Goal: Task Accomplishment & Management: Complete application form

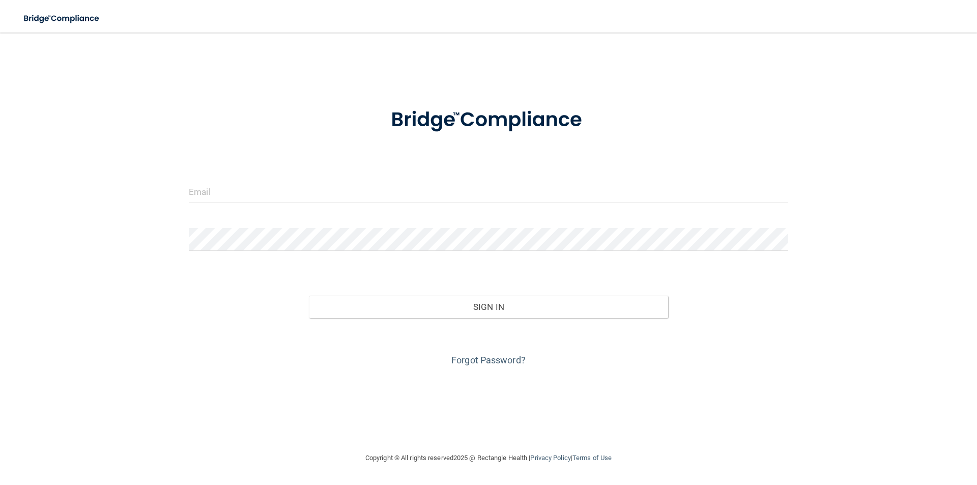
click at [222, 206] on div at bounding box center [488, 195] width 614 height 31
click at [225, 202] on input "email" at bounding box center [488, 191] width 599 height 23
type input "[EMAIL_ADDRESS][DOMAIN_NAME]"
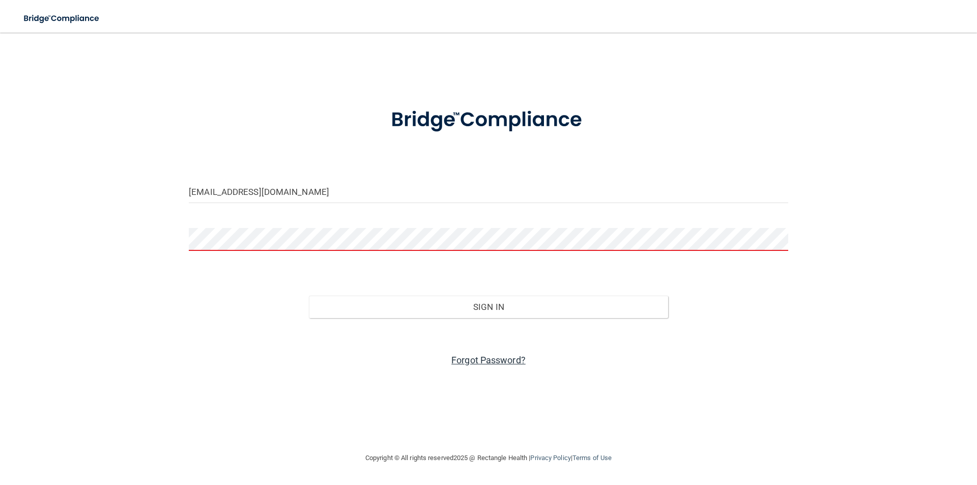
click at [504, 360] on link "Forgot Password?" at bounding box center [488, 360] width 74 height 11
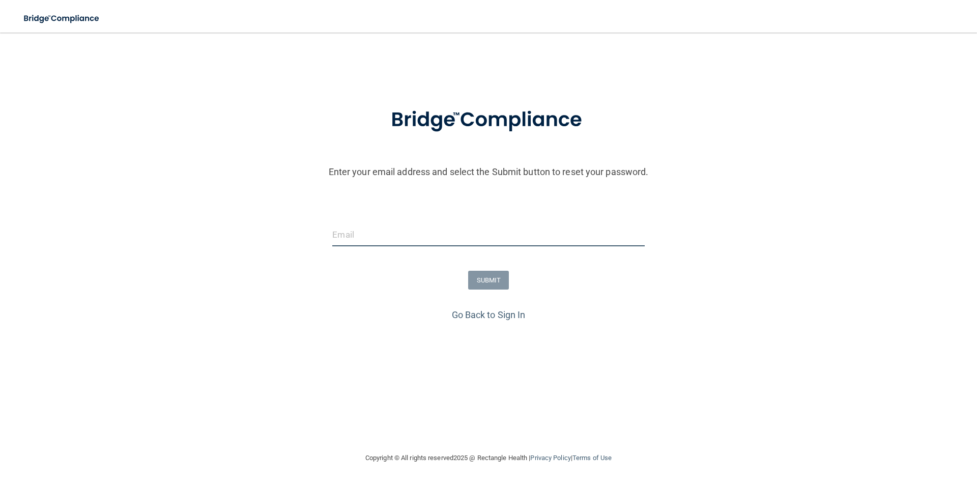
click at [349, 237] on input "email" at bounding box center [488, 234] width 312 height 23
type input "[EMAIL_ADDRESS][DOMAIN_NAME]"
click at [495, 286] on button "SUBMIT" at bounding box center [488, 280] width 41 height 19
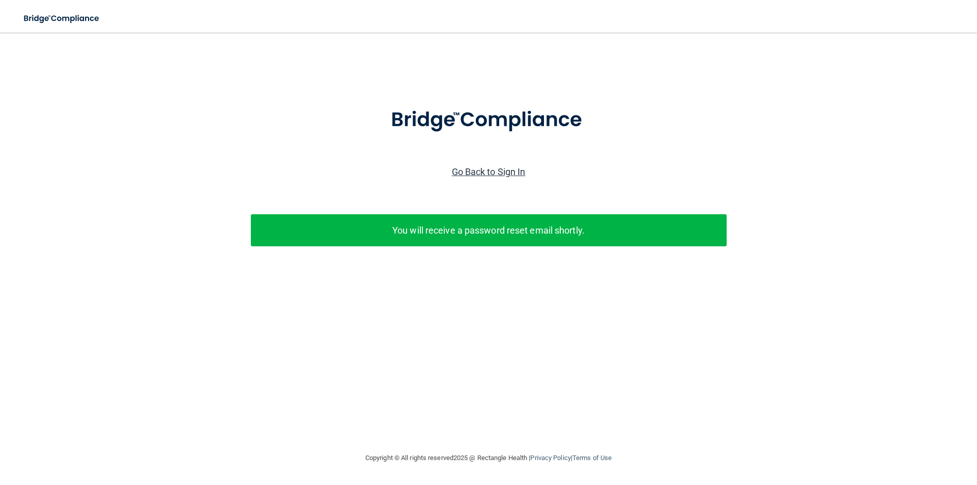
click at [497, 172] on link "Go Back to Sign In" at bounding box center [489, 171] width 74 height 11
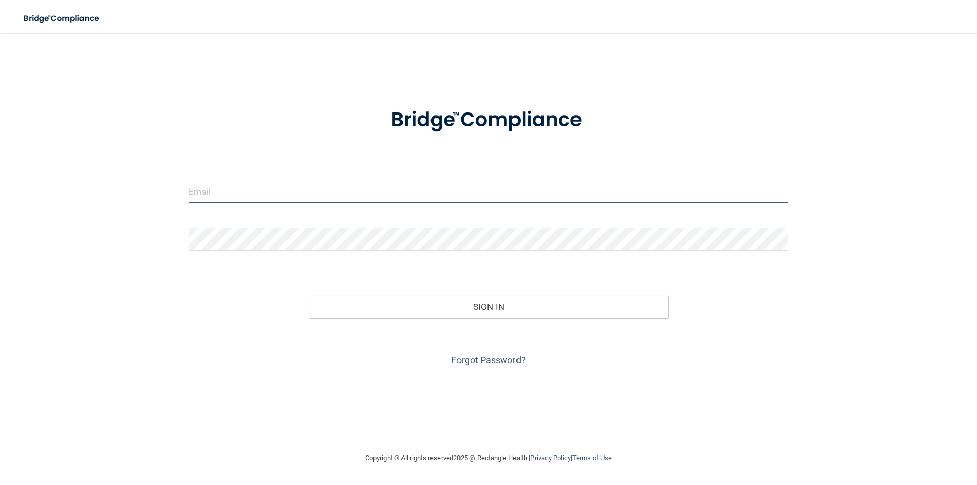
click at [227, 202] on input "email" at bounding box center [488, 191] width 599 height 23
type input "[EMAIL_ADDRESS][DOMAIN_NAME]"
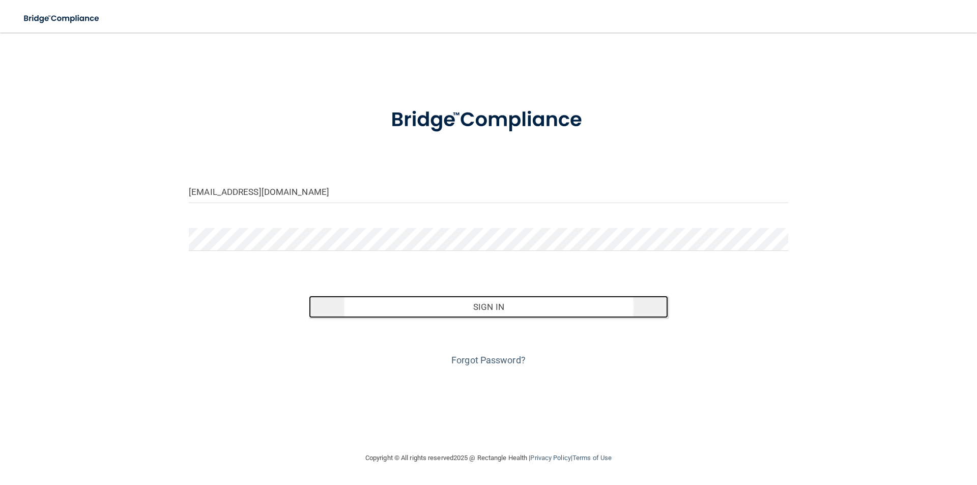
click at [491, 303] on button "Sign In" at bounding box center [489, 307] width 360 height 22
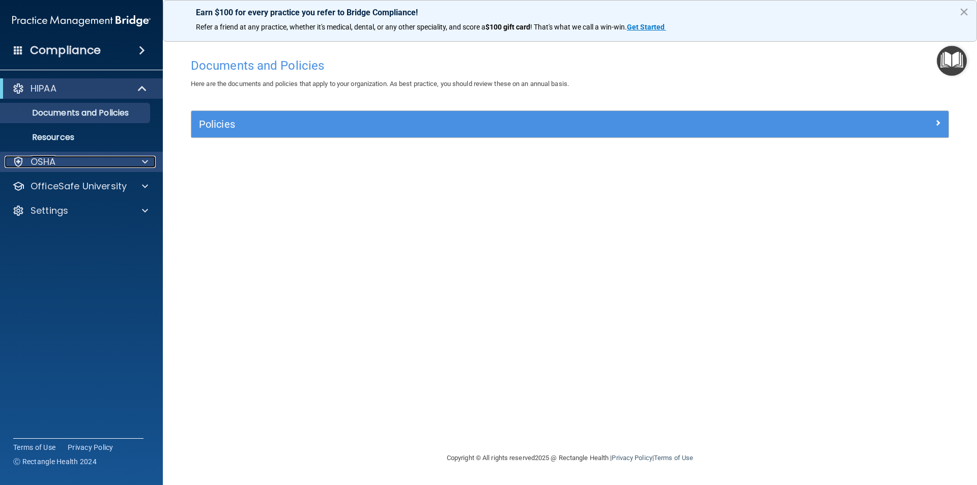
click at [125, 166] on div "OSHA" at bounding box center [68, 162] width 126 height 12
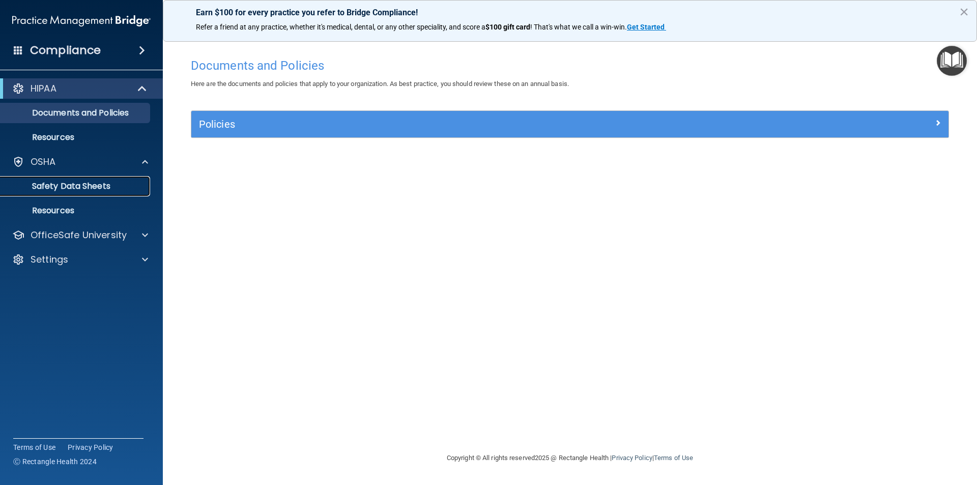
click at [109, 188] on p "Safety Data Sheets" at bounding box center [76, 186] width 139 height 10
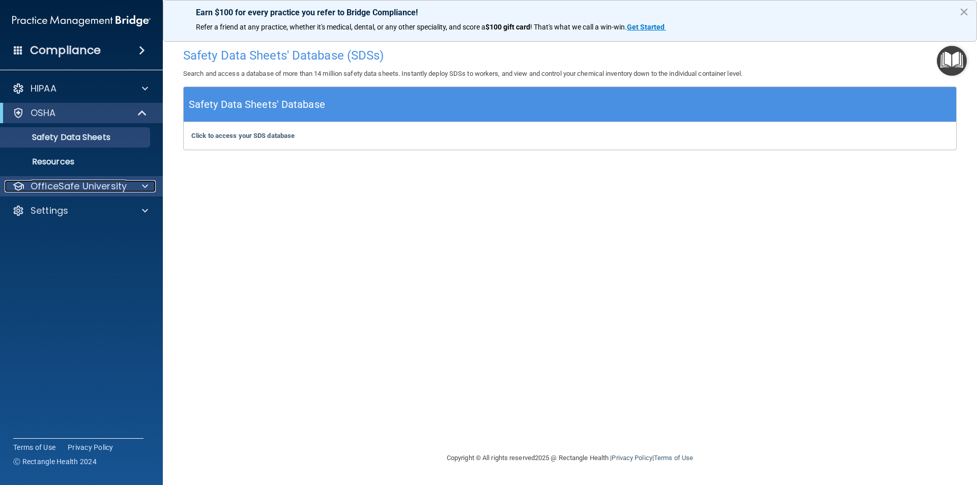
click at [112, 191] on p "OfficeSafe University" at bounding box center [79, 186] width 96 height 12
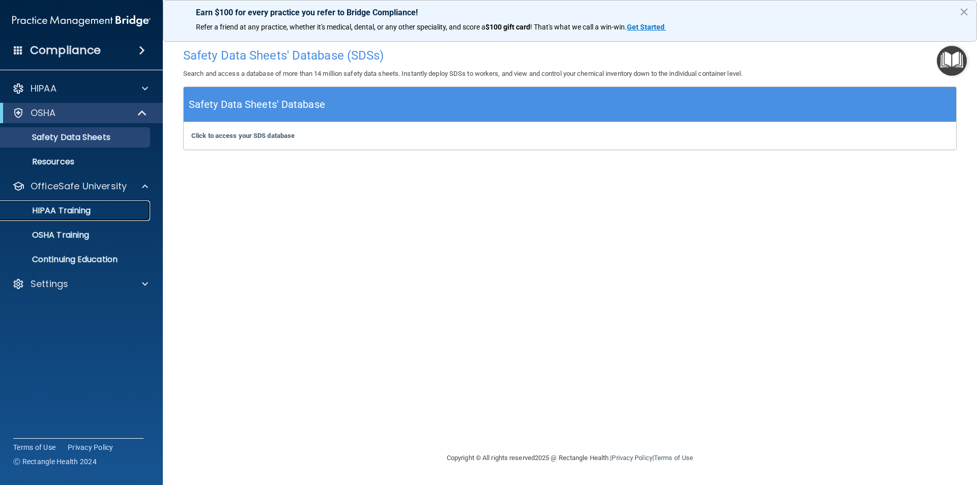
click at [80, 214] on p "HIPAA Training" at bounding box center [49, 210] width 84 height 10
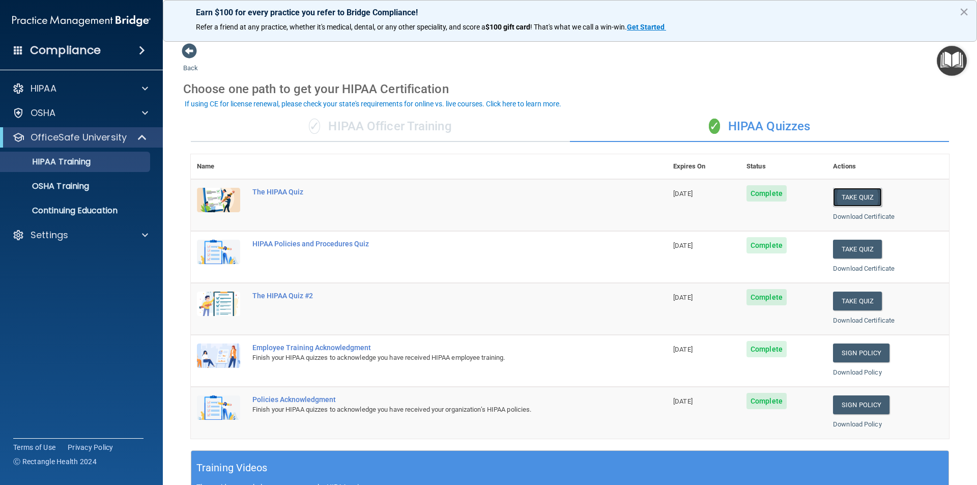
click at [850, 196] on button "Take Quiz" at bounding box center [857, 197] width 49 height 19
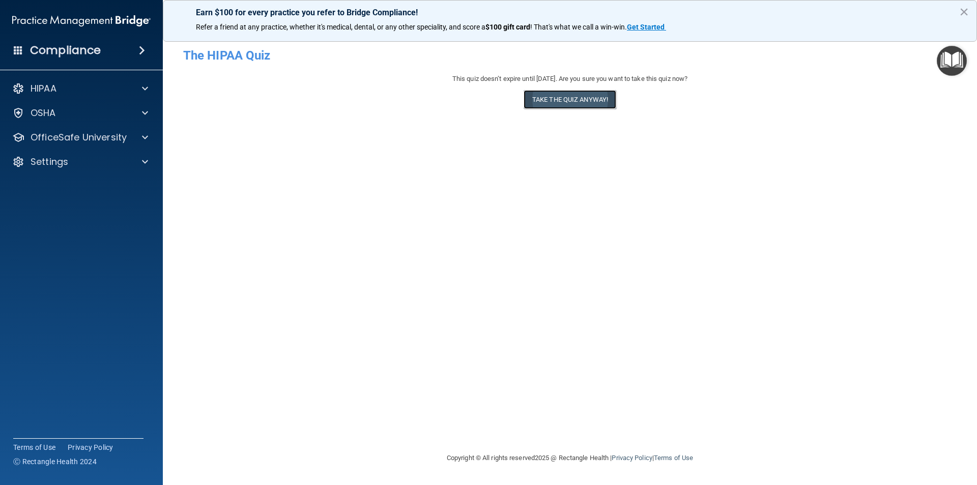
click at [595, 97] on button "Take the quiz anyway!" at bounding box center [569, 99] width 93 height 19
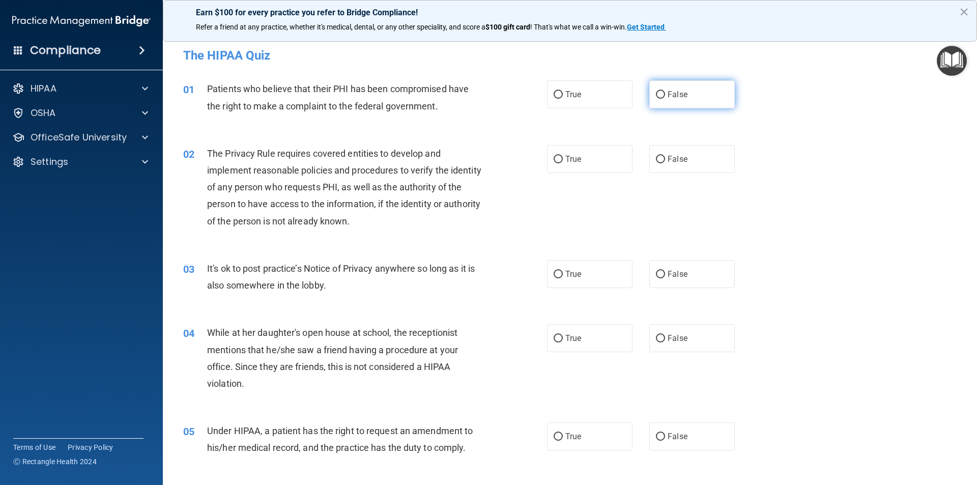
click at [657, 93] on input "False" at bounding box center [660, 95] width 9 height 8
radio input "true"
click at [657, 157] on input "False" at bounding box center [660, 160] width 9 height 8
radio input "true"
click at [656, 276] on input "False" at bounding box center [660, 275] width 9 height 8
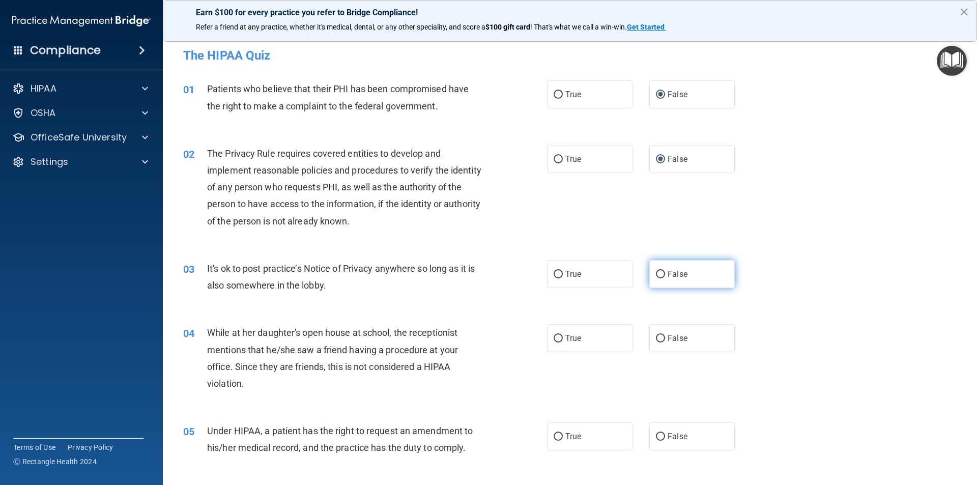
radio input "true"
click at [656, 339] on input "False" at bounding box center [660, 339] width 9 height 8
radio input "true"
click at [656, 433] on input "False" at bounding box center [660, 437] width 9 height 8
radio input "true"
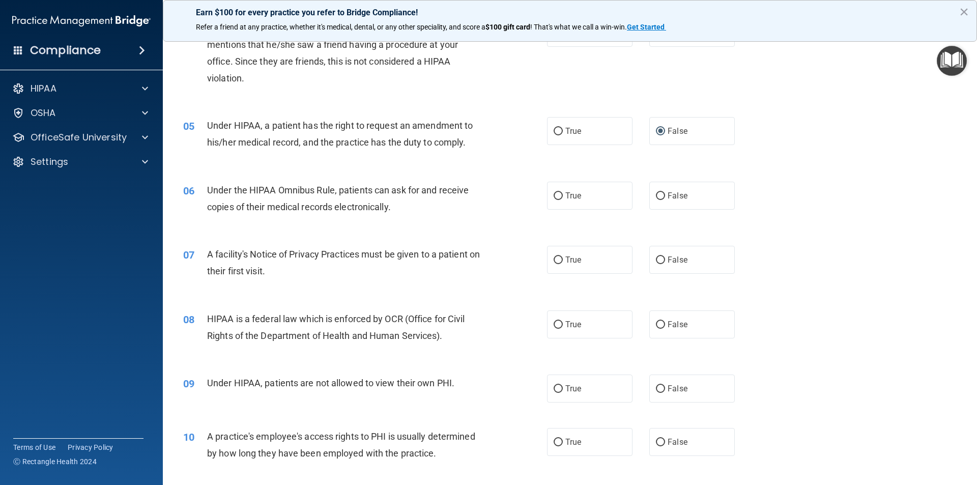
scroll to position [346, 0]
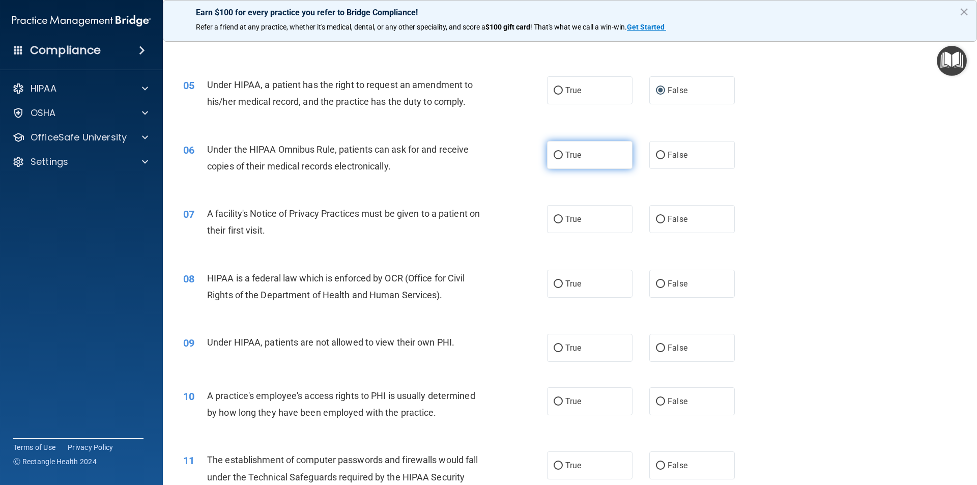
click at [553, 157] on input "True" at bounding box center [557, 156] width 9 height 8
radio input "true"
click at [553, 221] on input "True" at bounding box center [557, 220] width 9 height 8
radio input "true"
click at [553, 287] on input "True" at bounding box center [557, 284] width 9 height 8
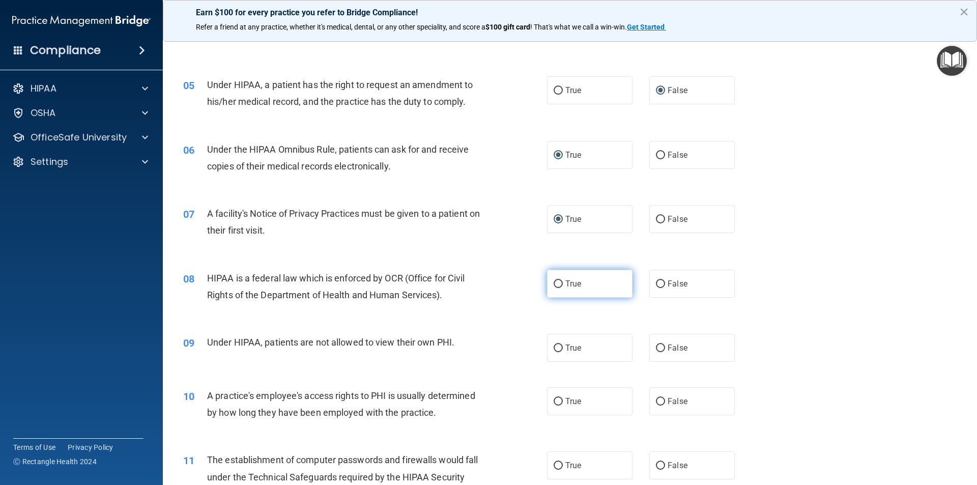
radio input "true"
click at [553, 350] on input "True" at bounding box center [557, 348] width 9 height 8
radio input "true"
click at [554, 398] on input "True" at bounding box center [557, 402] width 9 height 8
radio input "true"
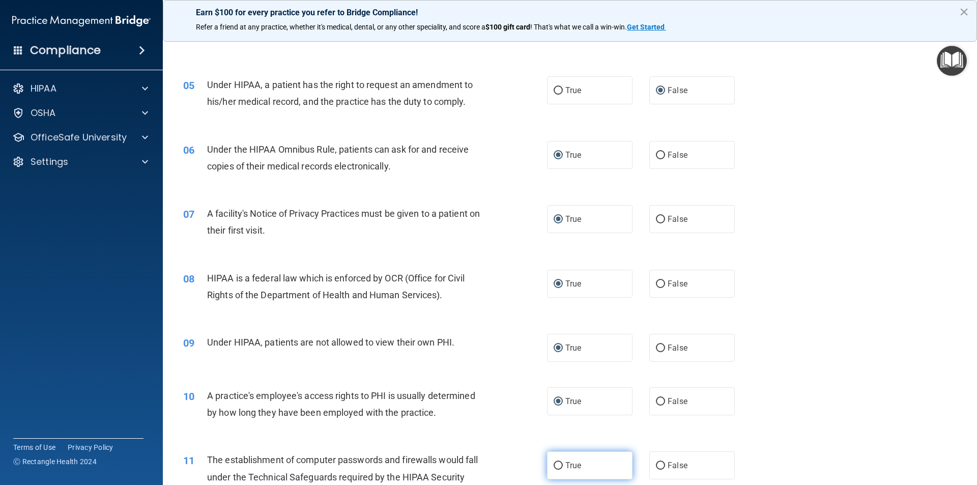
click at [556, 468] on input "True" at bounding box center [557, 466] width 9 height 8
radio input "true"
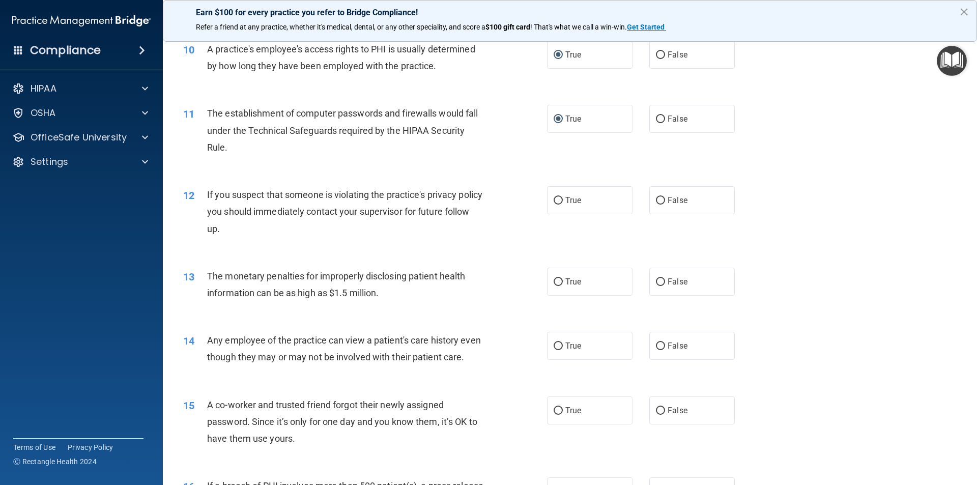
scroll to position [733, 0]
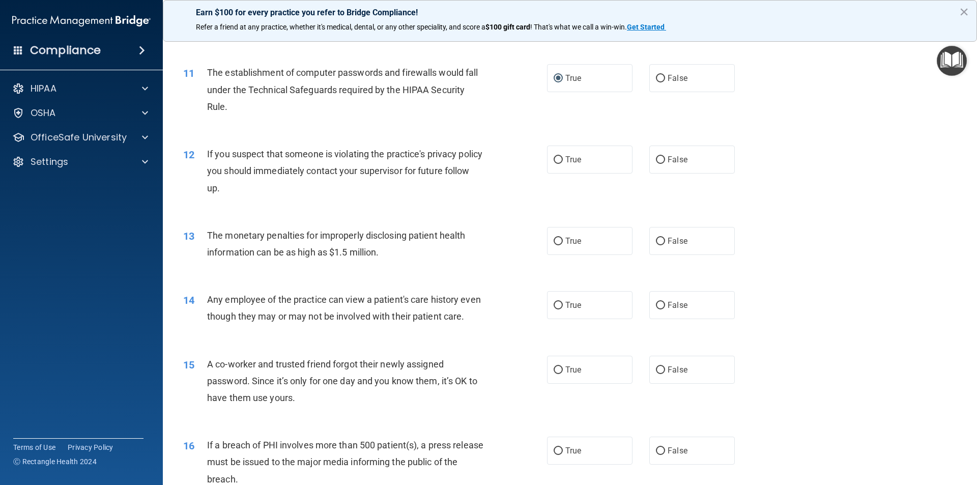
drag, startPoint x: 553, startPoint y: 160, endPoint x: 552, endPoint y: 220, distance: 59.5
click at [553, 162] on input "True" at bounding box center [557, 160] width 9 height 8
radio input "true"
click at [553, 241] on input "True" at bounding box center [557, 242] width 9 height 8
radio input "true"
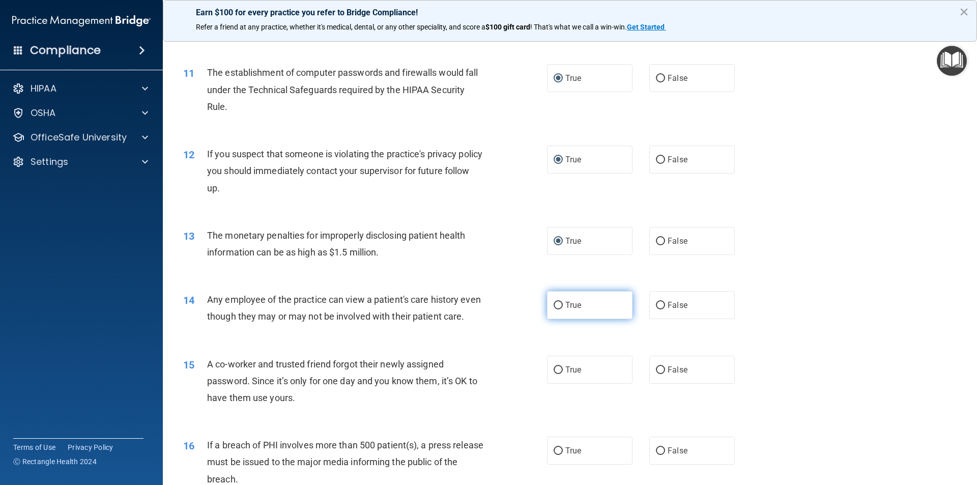
click at [553, 307] on input "True" at bounding box center [557, 306] width 9 height 8
radio input "true"
click at [656, 305] on input "False" at bounding box center [660, 306] width 9 height 8
radio input "true"
radio input "false"
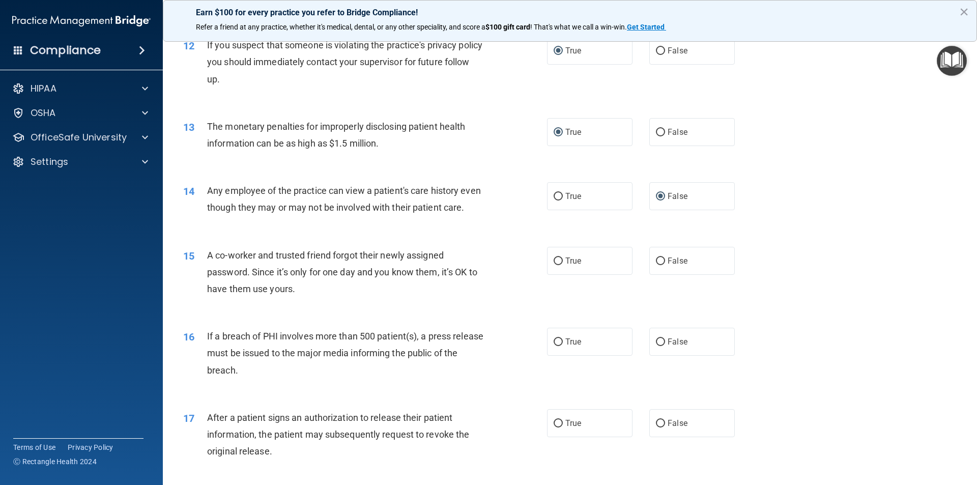
scroll to position [889, 0]
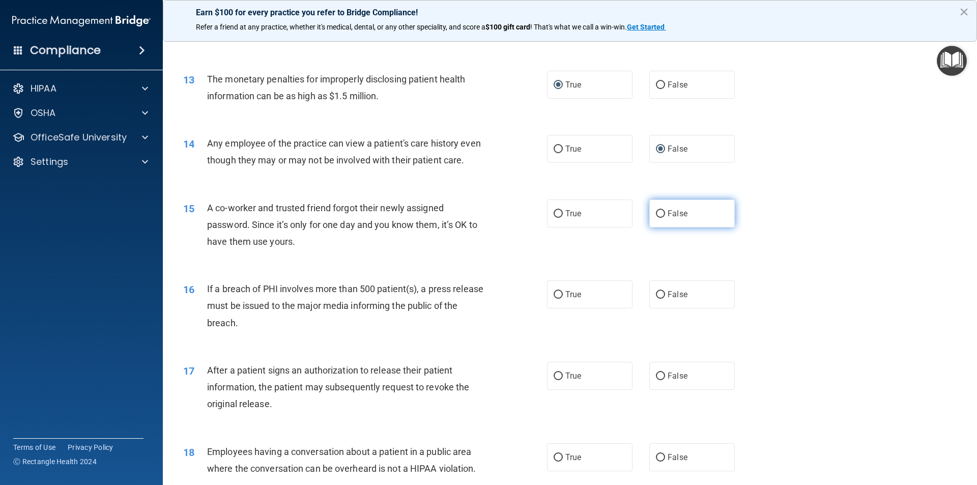
click at [656, 218] on input "False" at bounding box center [660, 214] width 9 height 8
radio input "true"
click at [553, 299] on input "True" at bounding box center [557, 295] width 9 height 8
radio input "true"
click at [554, 380] on input "True" at bounding box center [557, 376] width 9 height 8
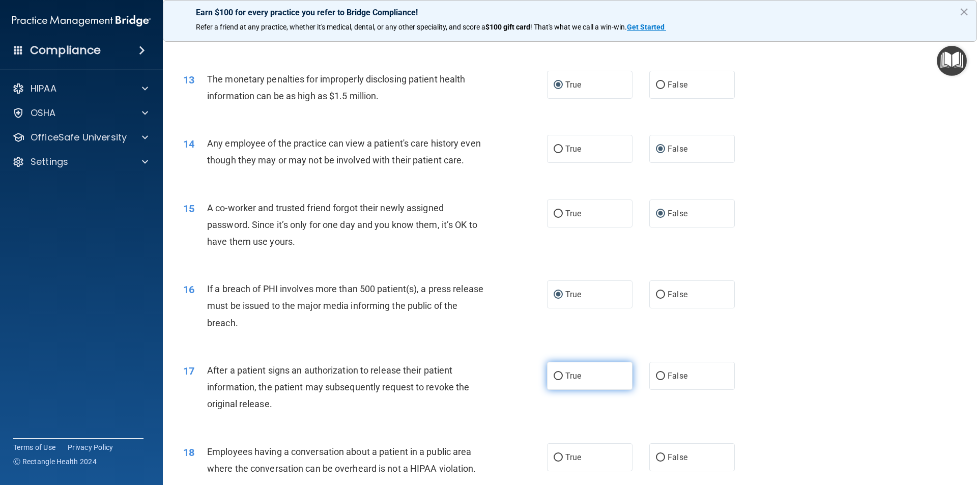
radio input "true"
click at [658, 461] on input "False" at bounding box center [660, 458] width 9 height 8
radio input "true"
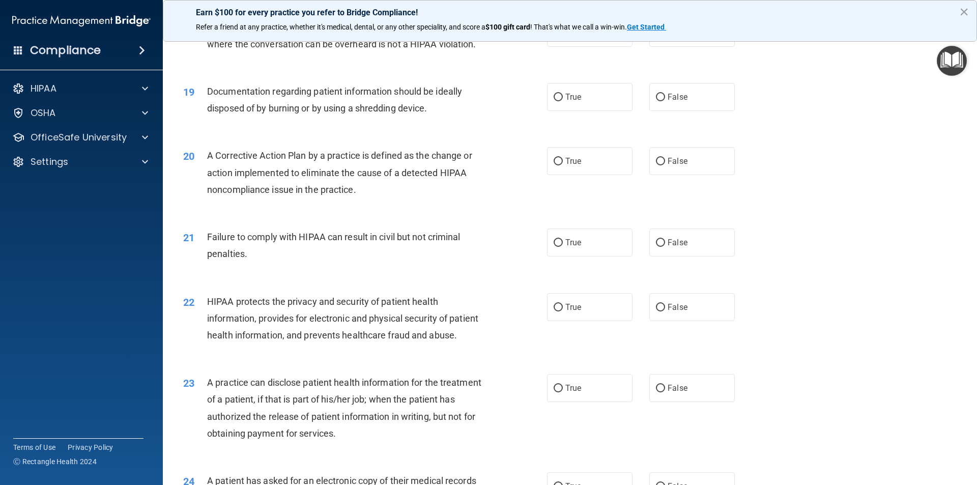
scroll to position [1317, 0]
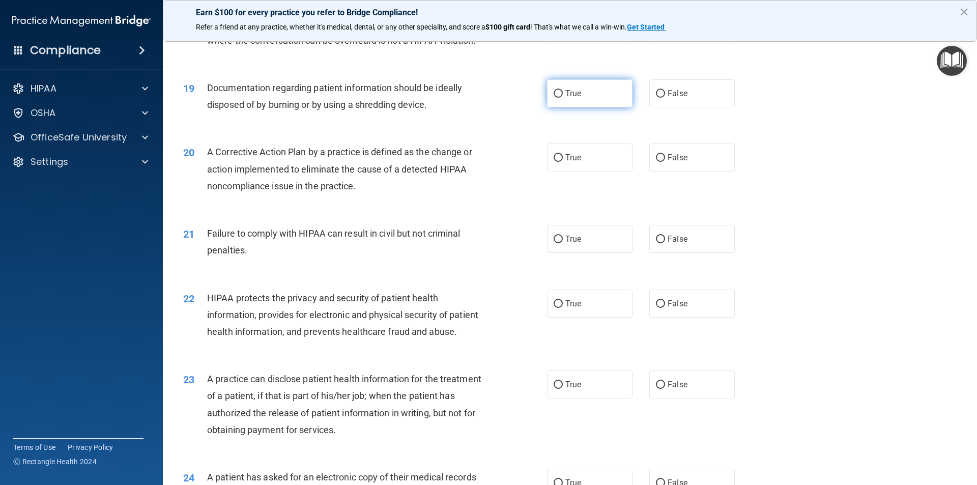
click at [553, 98] on input "True" at bounding box center [557, 94] width 9 height 8
radio input "true"
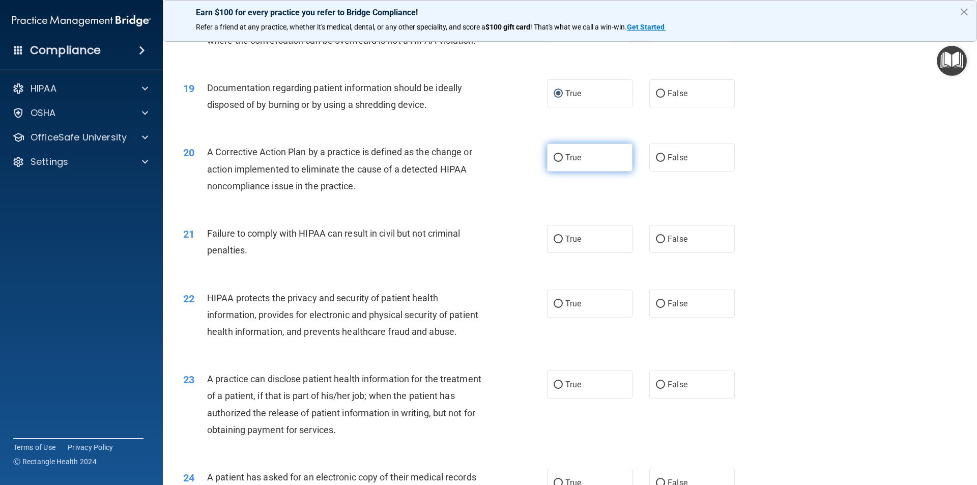
click at [553, 162] on input "True" at bounding box center [557, 158] width 9 height 8
radio input "true"
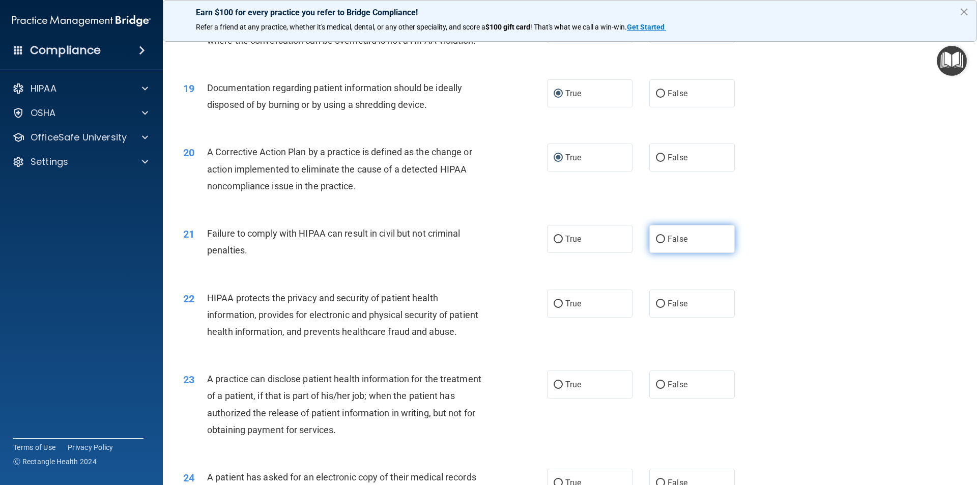
click at [656, 243] on input "False" at bounding box center [660, 239] width 9 height 8
radio input "true"
click at [553, 308] on input "True" at bounding box center [557, 304] width 9 height 8
radio input "true"
click at [656, 389] on input "False" at bounding box center [660, 385] width 9 height 8
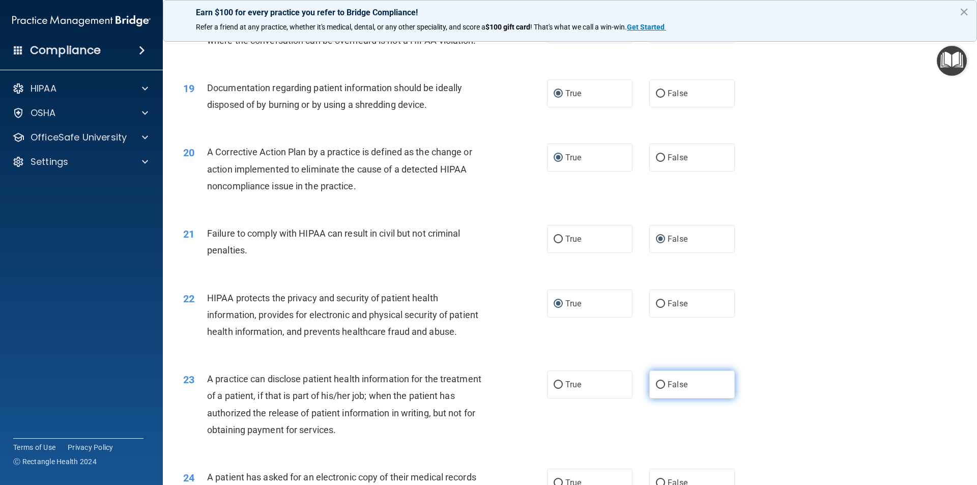
radio input "true"
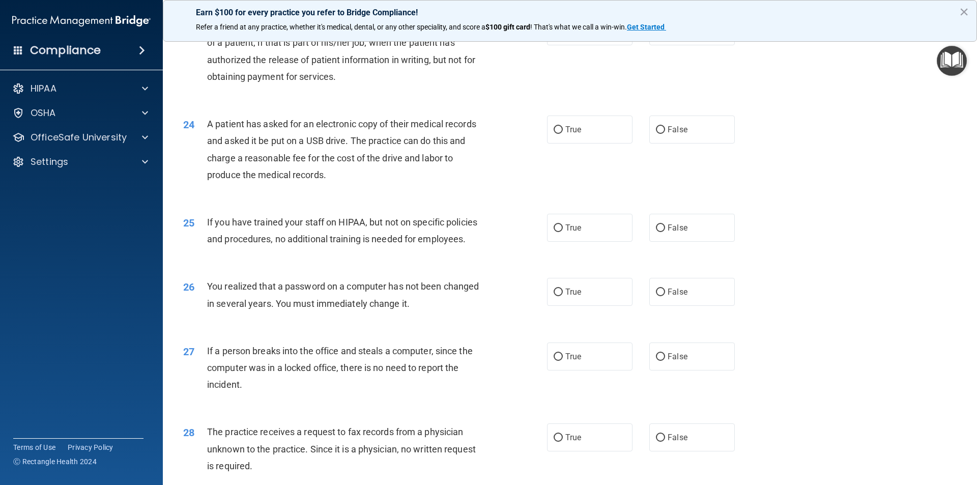
scroll to position [1683, 0]
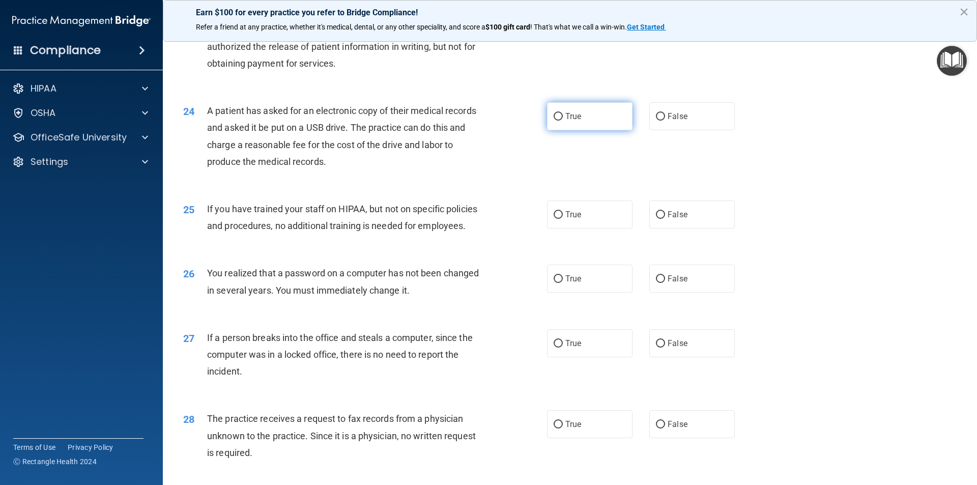
click at [556, 121] on input "True" at bounding box center [557, 117] width 9 height 8
radio input "true"
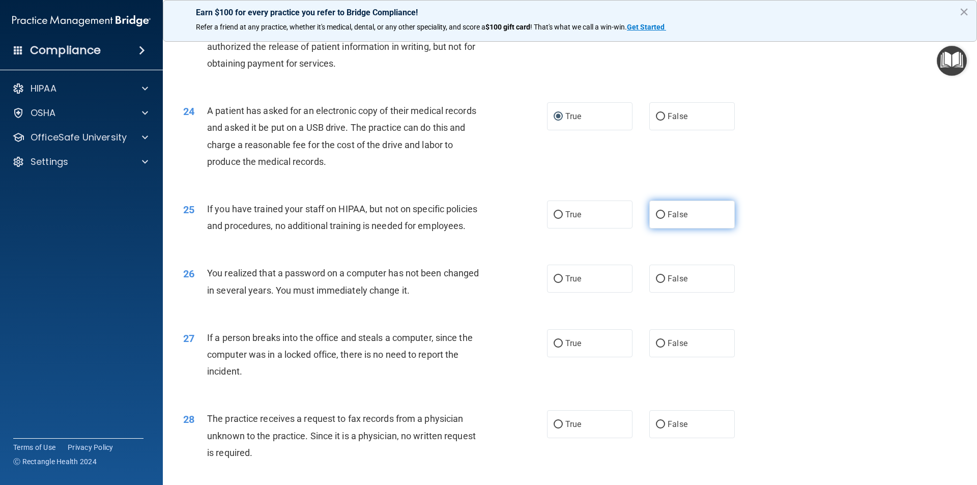
click at [657, 219] on input "False" at bounding box center [660, 215] width 9 height 8
radio input "true"
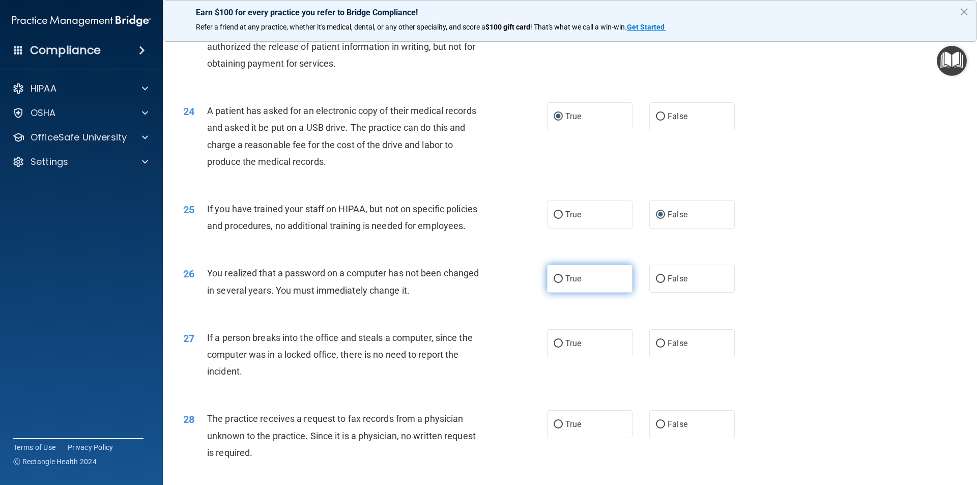
click at [547, 292] on label "True" at bounding box center [589, 278] width 85 height 28
click at [553, 283] on input "True" at bounding box center [557, 279] width 9 height 8
radio input "true"
click at [656, 347] on input "False" at bounding box center [660, 344] width 9 height 8
radio input "true"
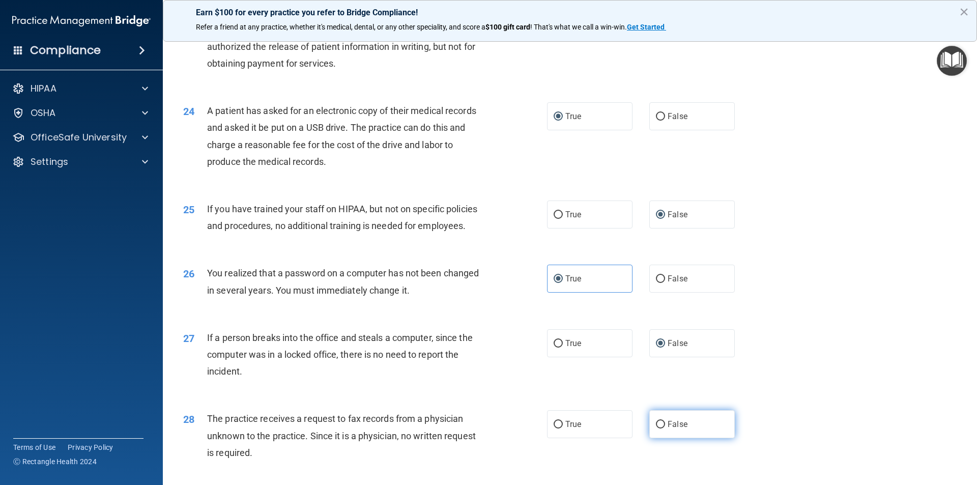
click at [657, 438] on label "False" at bounding box center [691, 424] width 85 height 28
click at [657, 428] on input "False" at bounding box center [660, 425] width 9 height 8
radio input "true"
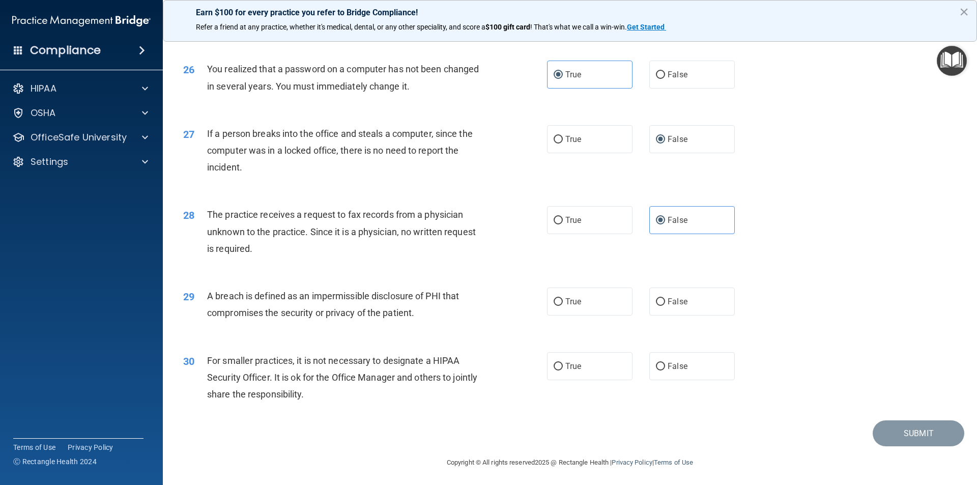
scroll to position [1923, 0]
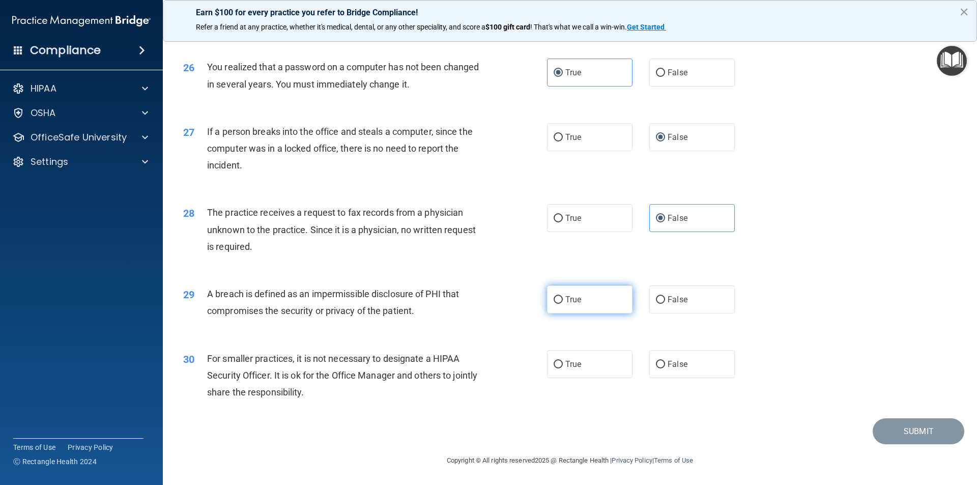
click at [553, 299] on input "True" at bounding box center [557, 300] width 9 height 8
radio input "true"
click at [656, 365] on input "False" at bounding box center [660, 365] width 9 height 8
radio input "true"
click at [904, 431] on button "Submit" at bounding box center [918, 431] width 92 height 26
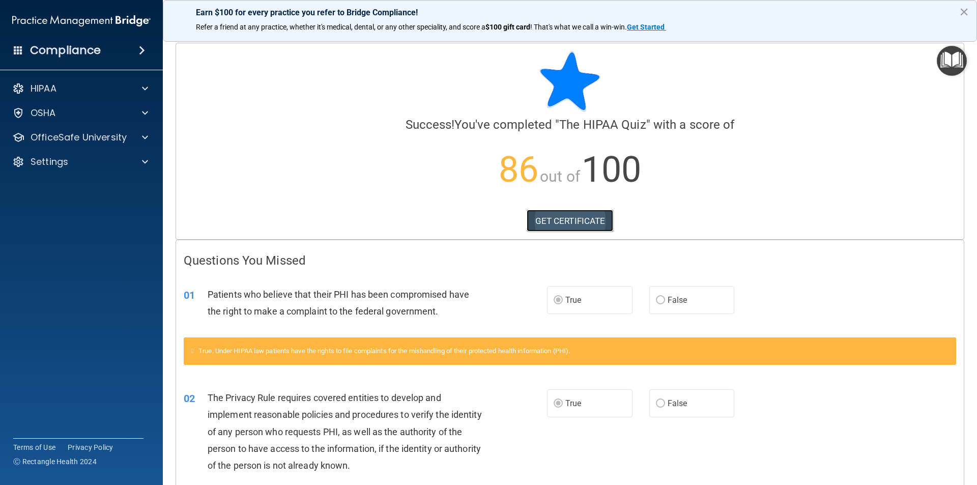
click at [573, 221] on link "GET CERTIFICATE" at bounding box center [569, 221] width 87 height 22
click at [963, 14] on button "×" at bounding box center [964, 12] width 10 height 16
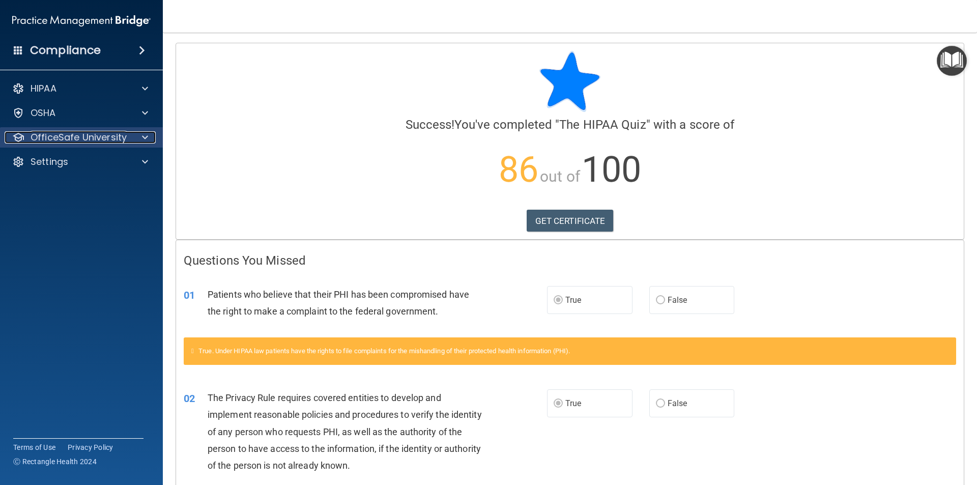
click at [114, 139] on p "OfficeSafe University" at bounding box center [79, 137] width 96 height 12
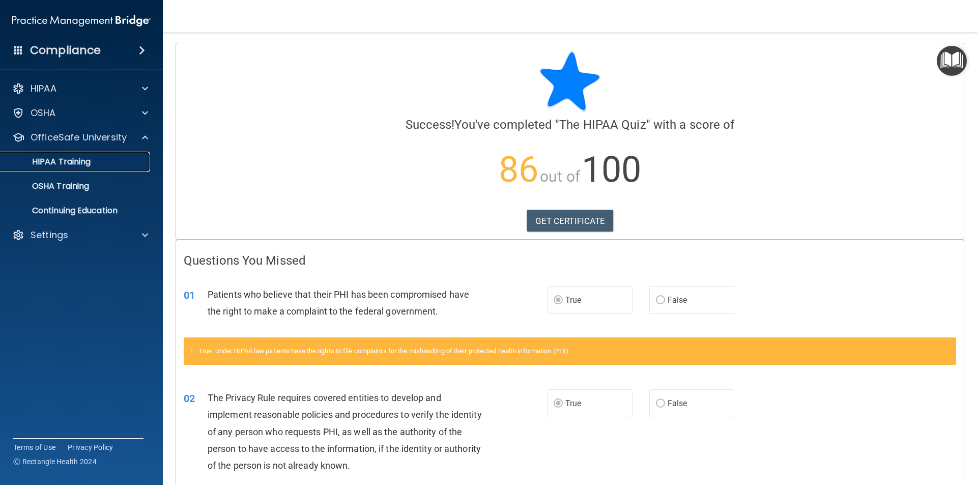
click at [94, 160] on div "HIPAA Training" at bounding box center [76, 162] width 139 height 10
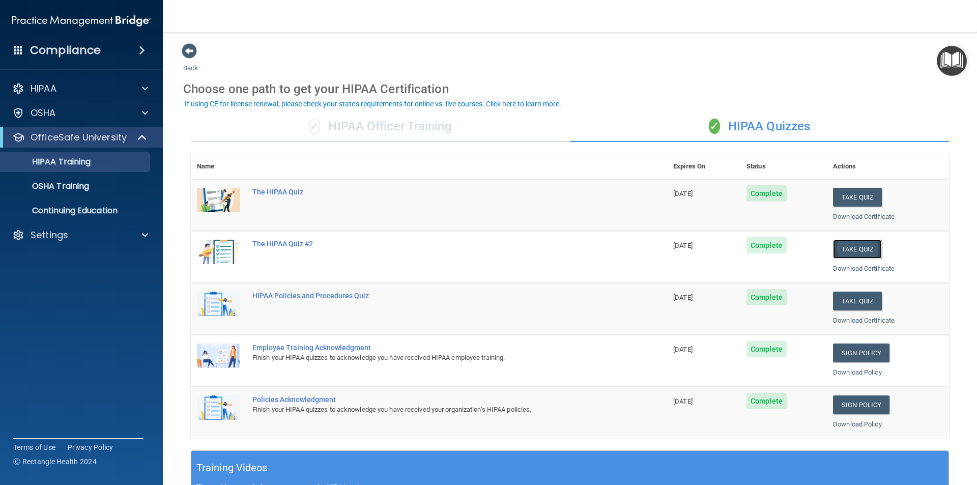
click at [862, 249] on button "Take Quiz" at bounding box center [857, 249] width 49 height 19
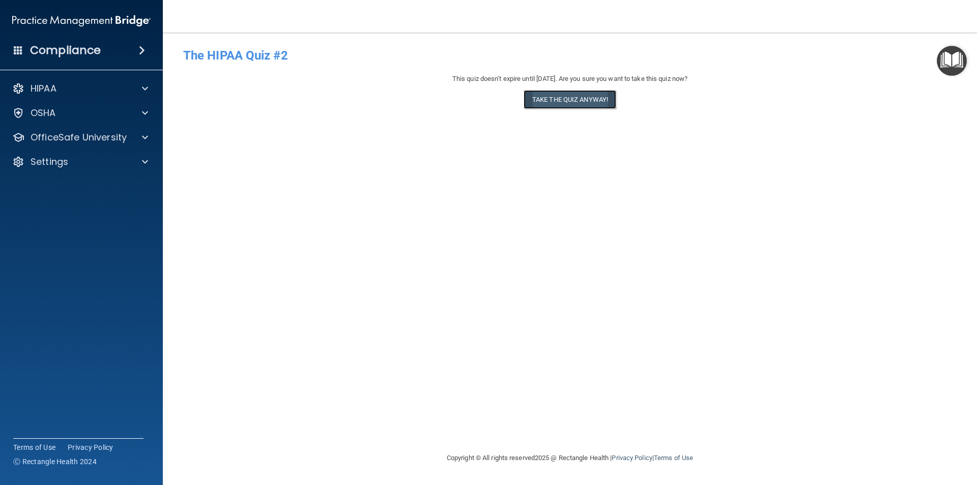
click at [590, 102] on button "Take the quiz anyway!" at bounding box center [569, 99] width 93 height 19
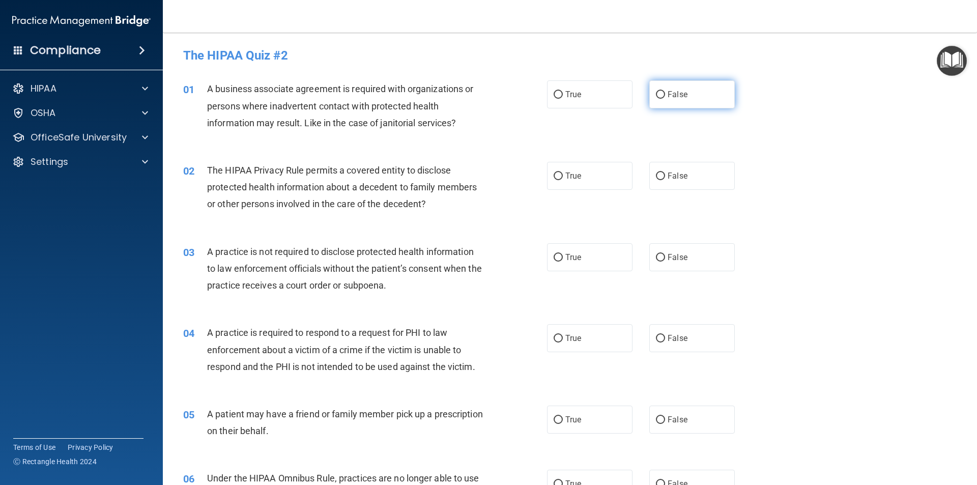
click at [656, 95] on input "False" at bounding box center [660, 95] width 9 height 8
radio input "true"
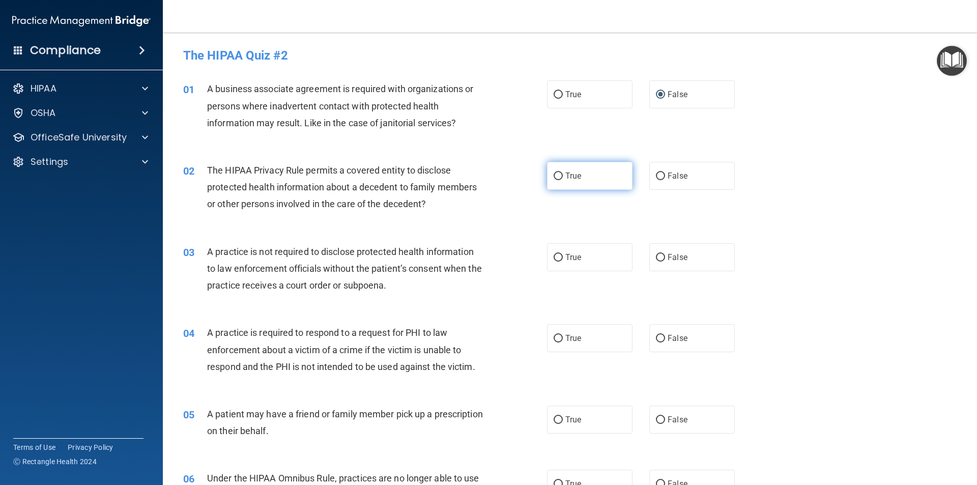
click at [556, 175] on input "True" at bounding box center [557, 176] width 9 height 8
radio input "true"
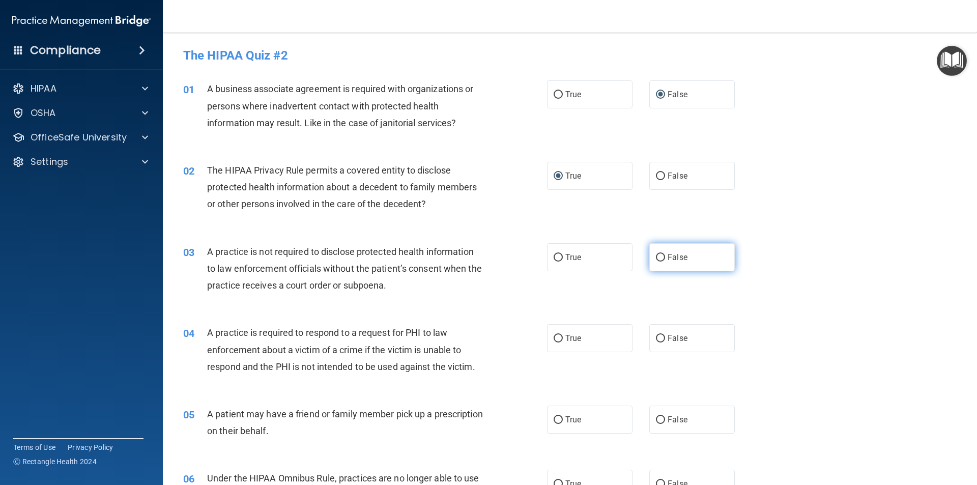
click at [658, 256] on input "False" at bounding box center [660, 258] width 9 height 8
radio input "true"
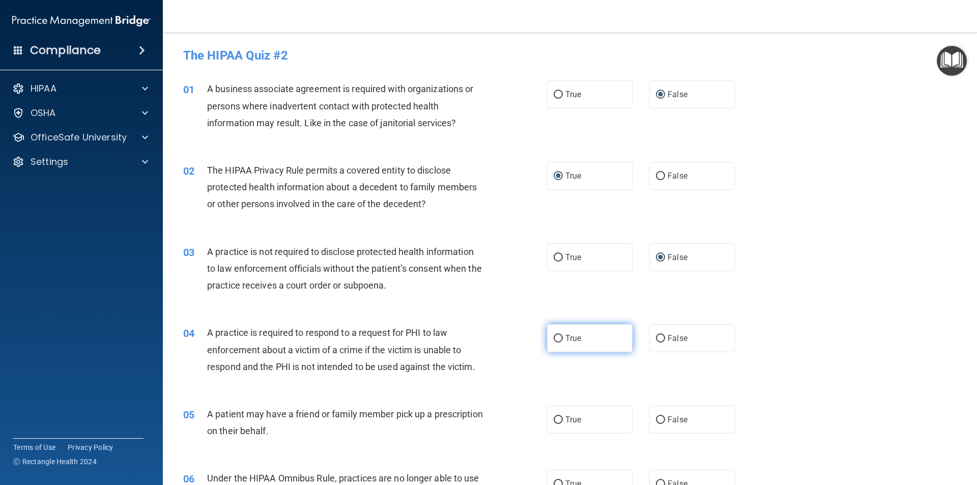
click at [553, 336] on input "True" at bounding box center [557, 339] width 9 height 8
radio input "true"
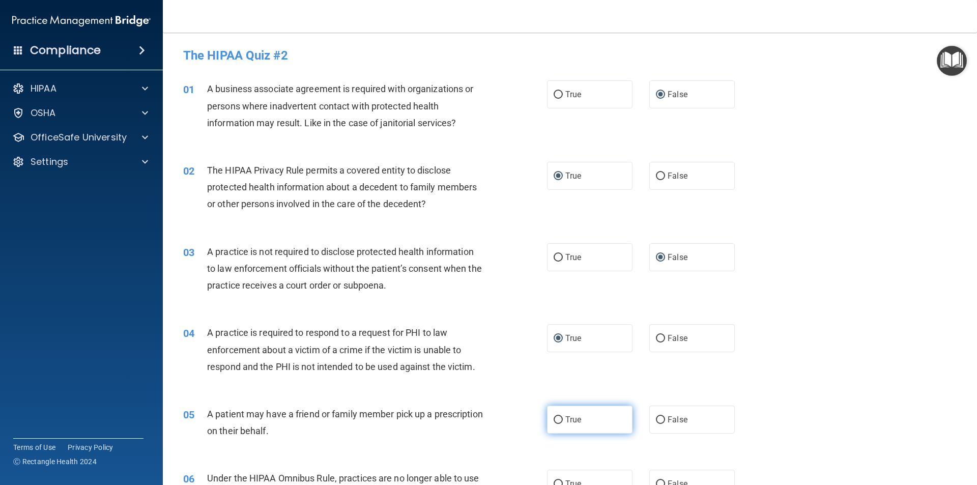
click at [553, 422] on input "True" at bounding box center [557, 420] width 9 height 8
radio input "true"
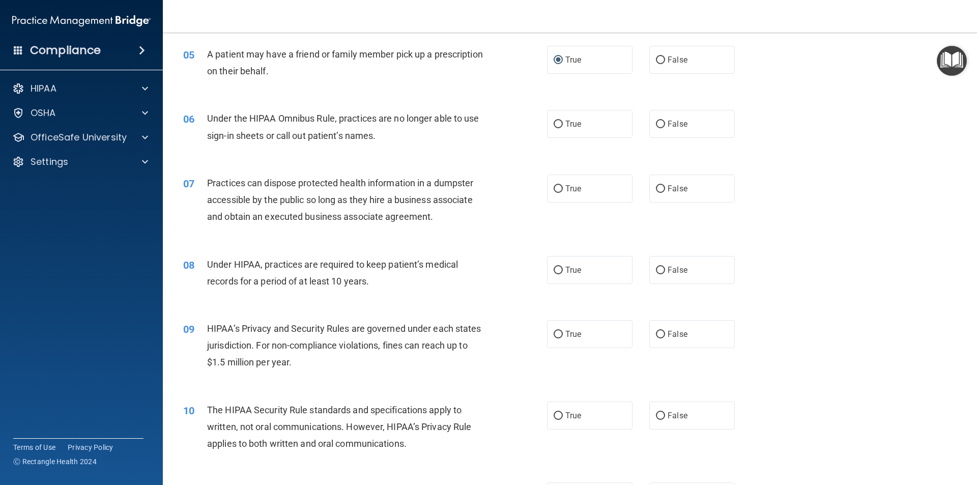
scroll to position [380, 0]
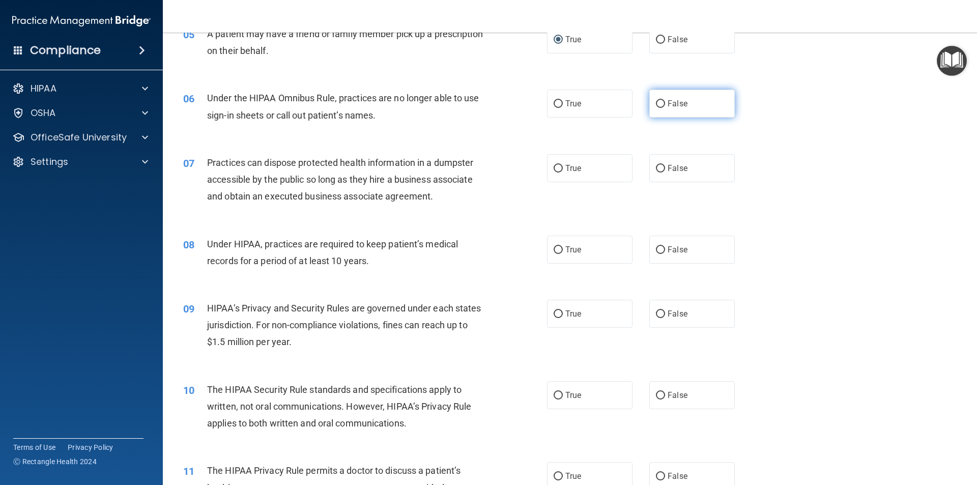
click at [656, 102] on input "False" at bounding box center [660, 104] width 9 height 8
radio input "true"
click at [657, 171] on input "False" at bounding box center [660, 169] width 9 height 8
radio input "true"
click at [655, 244] on label "False" at bounding box center [691, 249] width 85 height 28
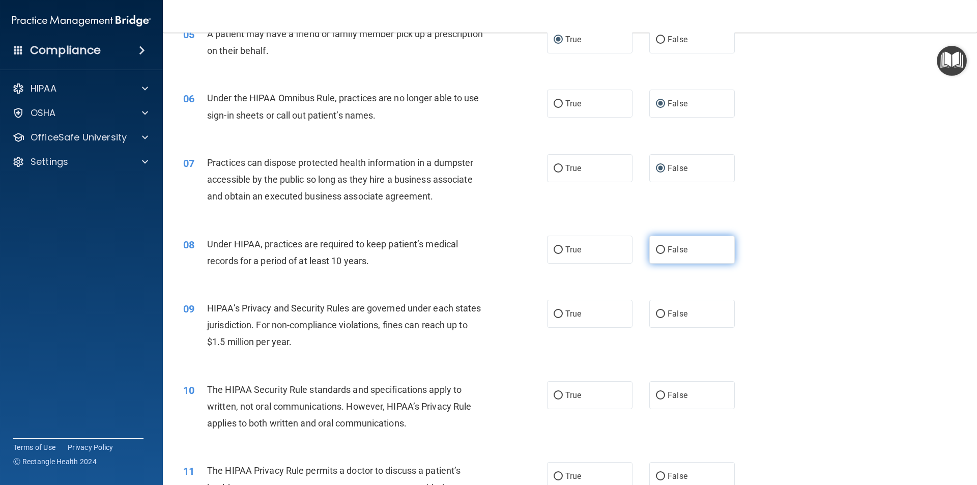
click at [656, 246] on input "False" at bounding box center [660, 250] width 9 height 8
radio input "true"
click at [656, 314] on input "False" at bounding box center [660, 314] width 9 height 8
radio input "true"
click at [553, 394] on input "True" at bounding box center [557, 396] width 9 height 8
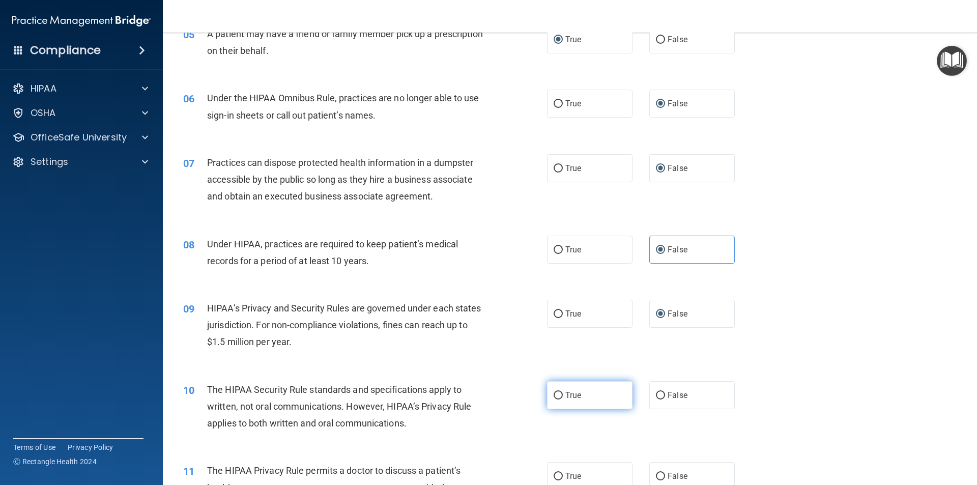
radio input "true"
click at [553, 473] on input "True" at bounding box center [557, 476] width 9 height 8
radio input "true"
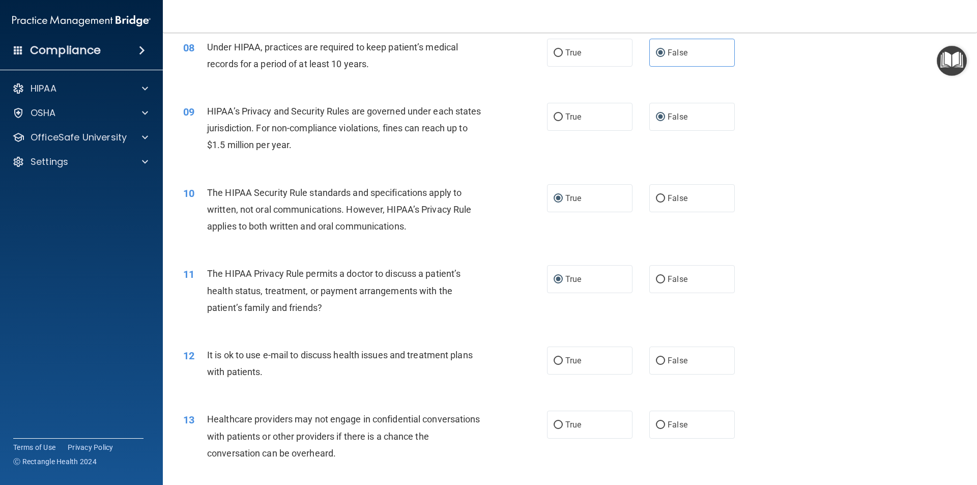
scroll to position [617, 0]
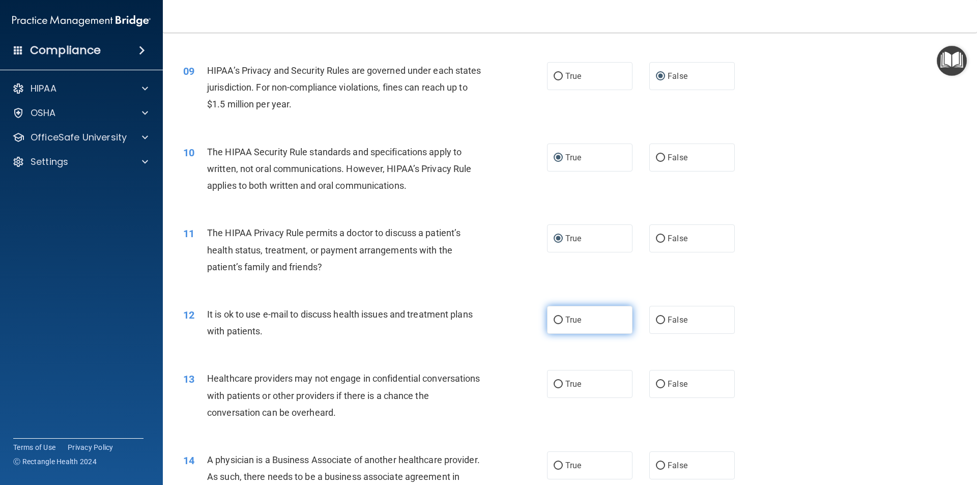
click at [558, 321] on input "True" at bounding box center [557, 320] width 9 height 8
radio input "true"
click at [656, 386] on input "False" at bounding box center [660, 384] width 9 height 8
radio input "true"
click at [658, 462] on input "False" at bounding box center [660, 466] width 9 height 8
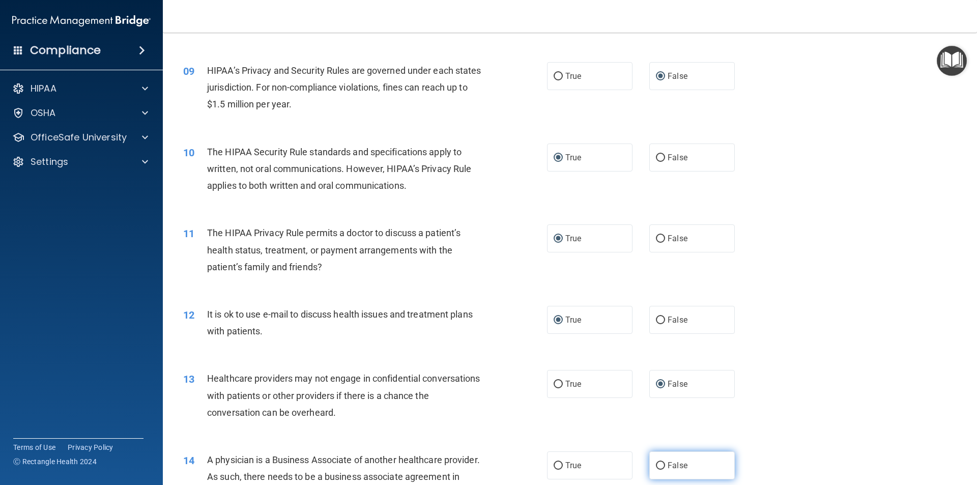
radio input "true"
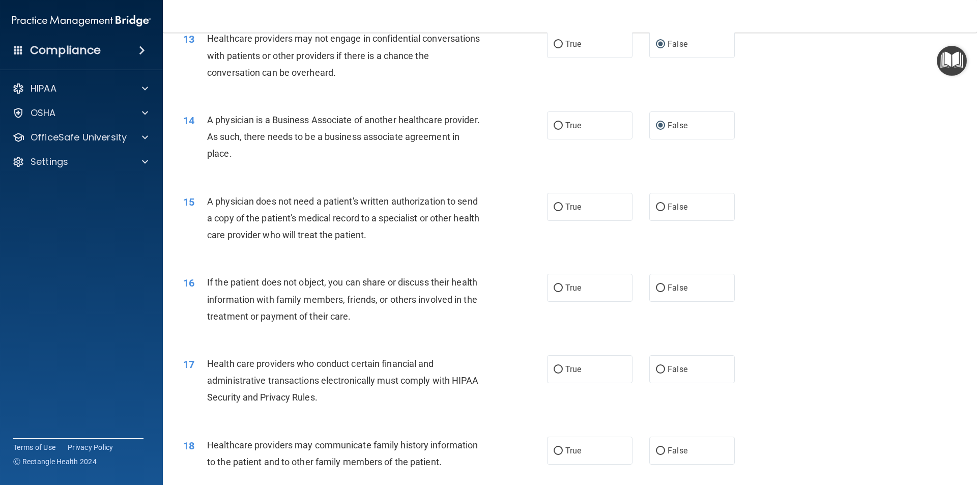
scroll to position [984, 0]
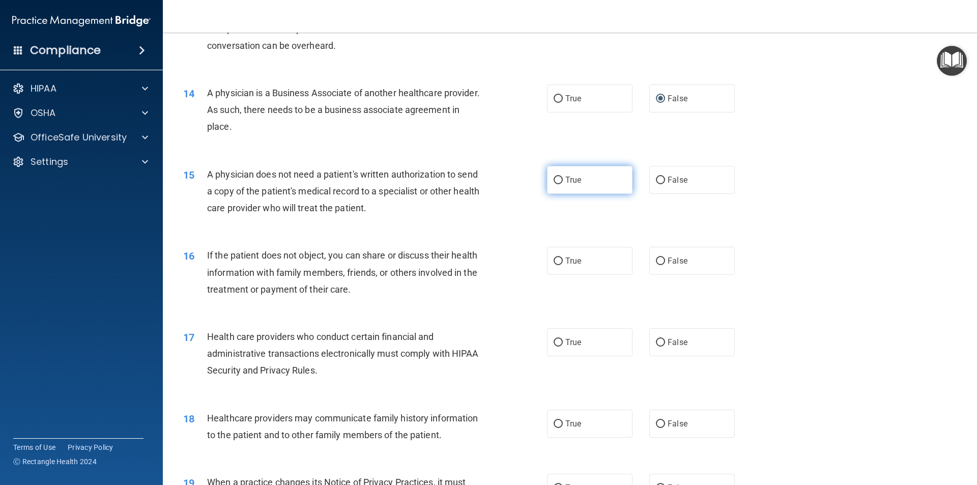
click at [553, 178] on input "True" at bounding box center [557, 180] width 9 height 8
radio input "true"
click at [553, 258] on input "True" at bounding box center [557, 261] width 9 height 8
radio input "true"
click at [553, 341] on input "True" at bounding box center [557, 343] width 9 height 8
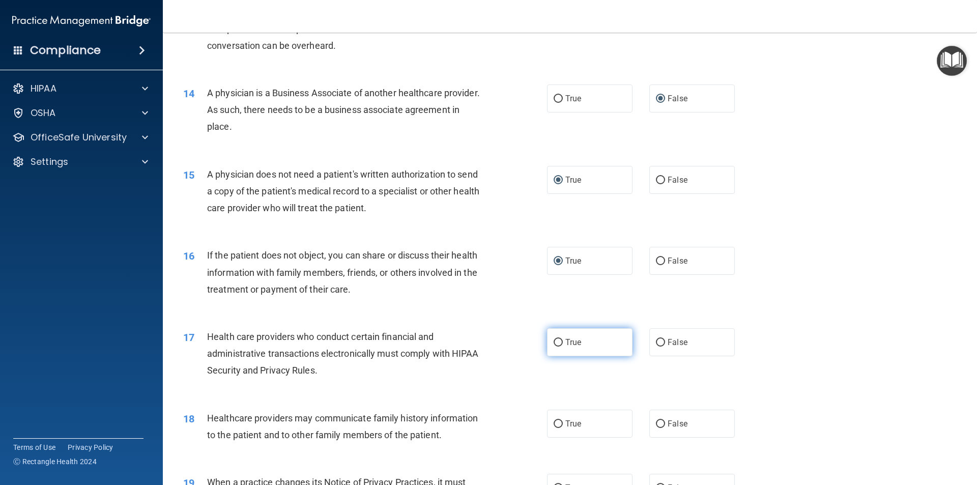
radio input "true"
click at [656, 425] on input "False" at bounding box center [660, 424] width 9 height 8
radio input "true"
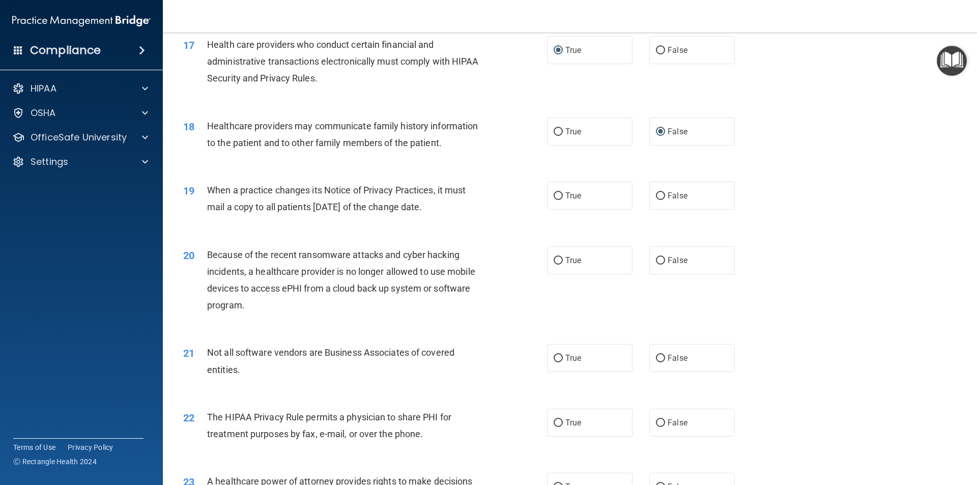
scroll to position [1304, 0]
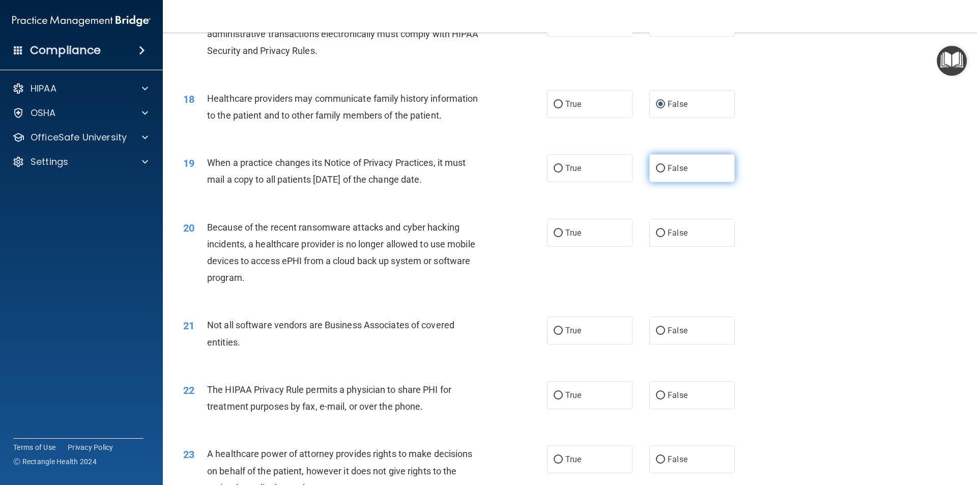
click at [658, 170] on input "False" at bounding box center [660, 169] width 9 height 8
radio input "true"
click at [656, 232] on input "False" at bounding box center [660, 233] width 9 height 8
radio input "true"
click at [555, 331] on input "True" at bounding box center [557, 331] width 9 height 8
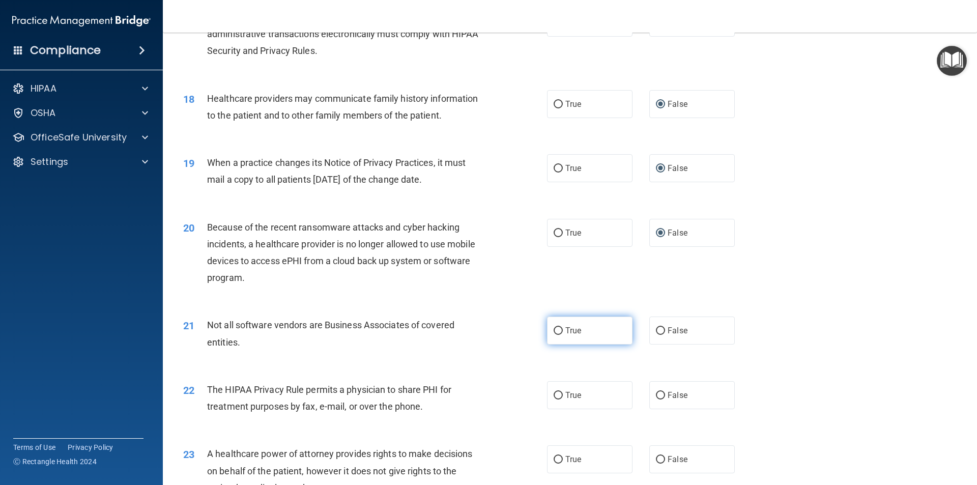
radio input "true"
click at [553, 394] on input "True" at bounding box center [557, 396] width 9 height 8
radio input "true"
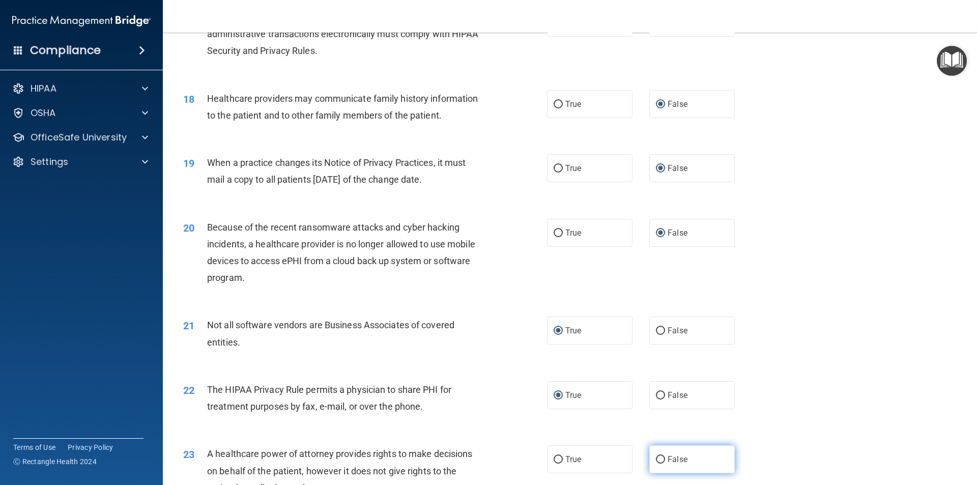
click at [656, 458] on input "False" at bounding box center [660, 460] width 9 height 8
radio input "true"
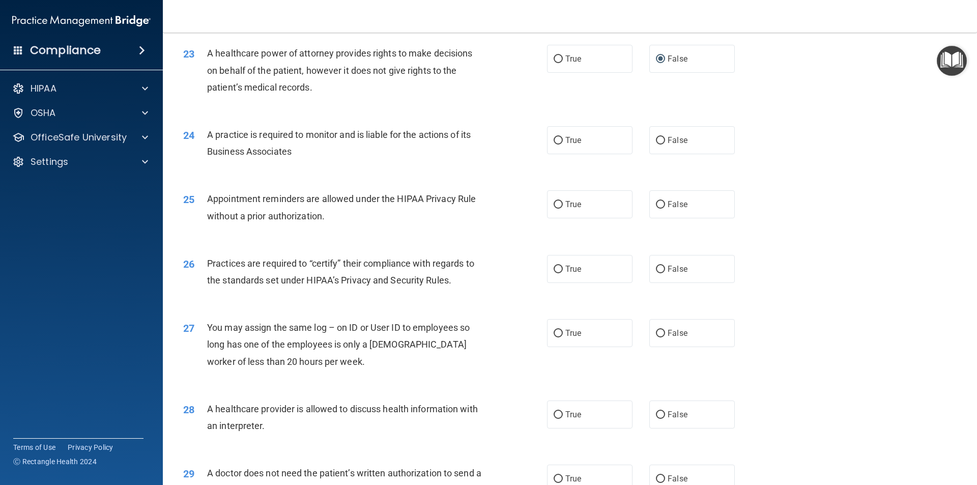
scroll to position [1751, 0]
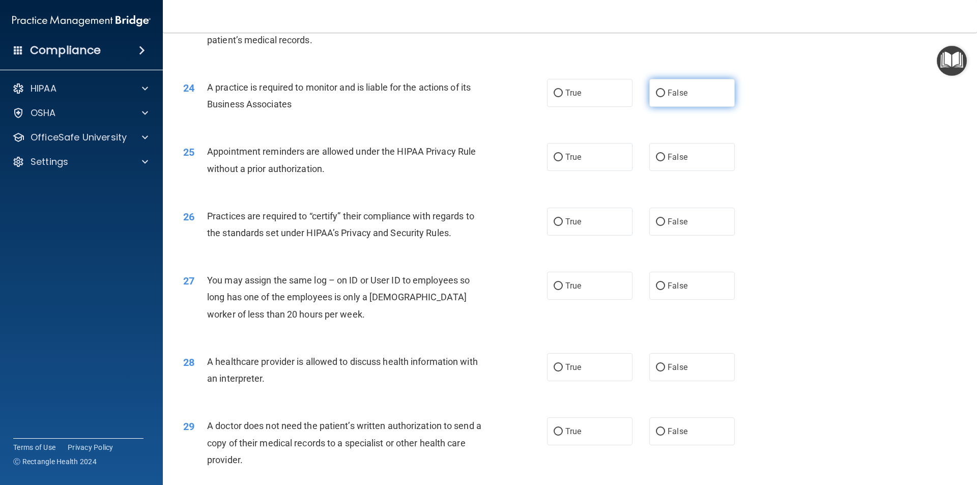
click at [657, 92] on input "False" at bounding box center [660, 94] width 9 height 8
radio input "true"
click at [555, 159] on input "True" at bounding box center [557, 158] width 9 height 8
radio input "true"
drag, startPoint x: 654, startPoint y: 220, endPoint x: 648, endPoint y: 278, distance: 58.3
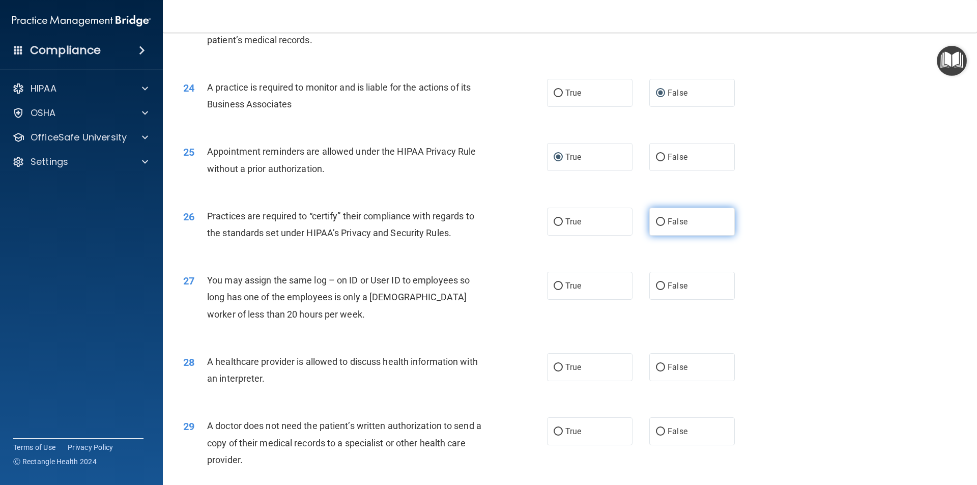
click at [656, 221] on input "False" at bounding box center [660, 222] width 9 height 8
radio input "true"
click at [656, 288] on input "False" at bounding box center [660, 286] width 9 height 8
radio input "true"
click at [554, 366] on input "True" at bounding box center [557, 368] width 9 height 8
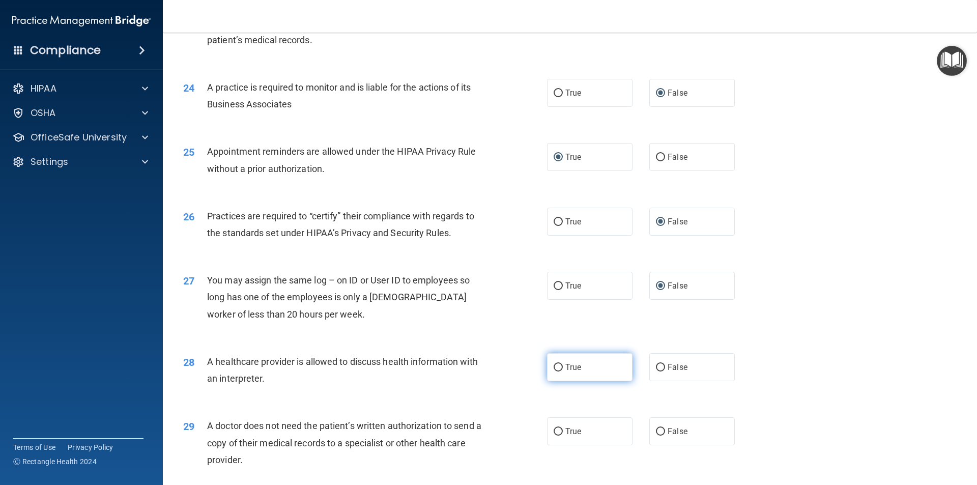
radio input "true"
click at [553, 431] on input "True" at bounding box center [557, 432] width 9 height 8
radio input "true"
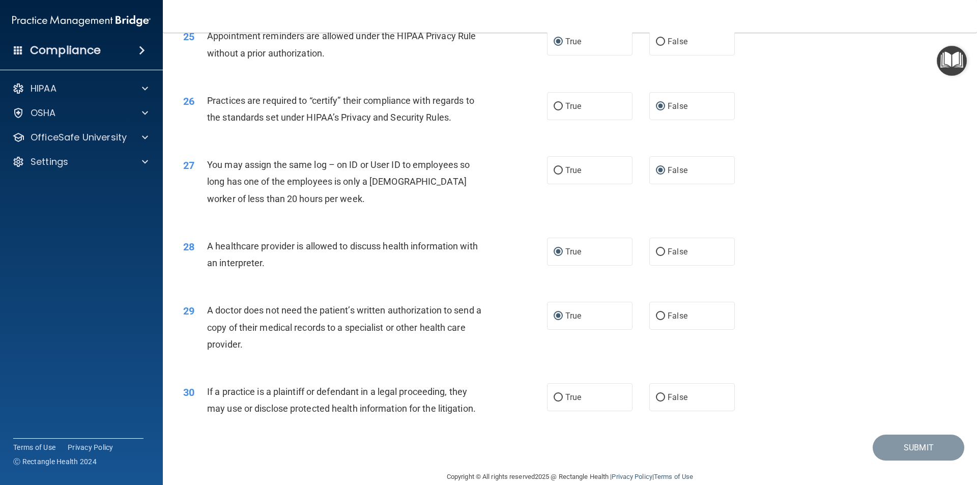
scroll to position [1883, 0]
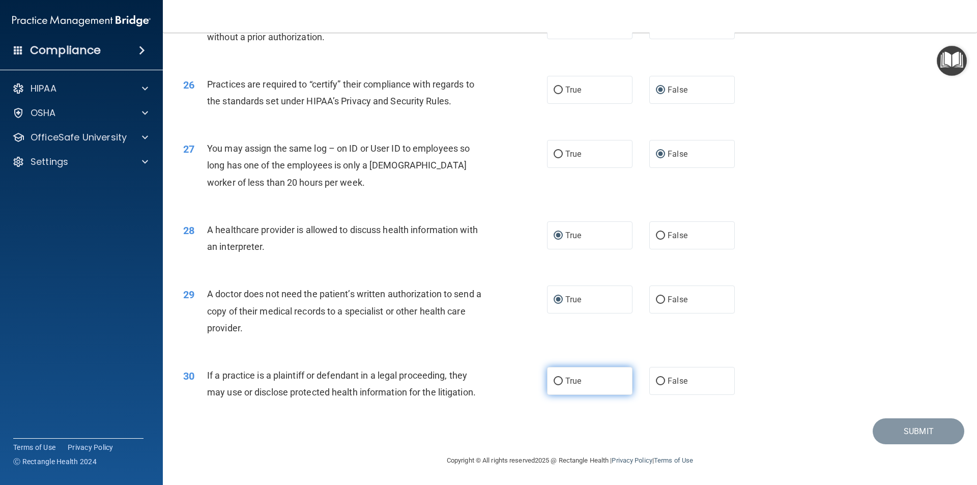
click at [555, 380] on input "True" at bounding box center [557, 381] width 9 height 8
radio input "true"
click at [913, 430] on button "Submit" at bounding box center [918, 431] width 92 height 26
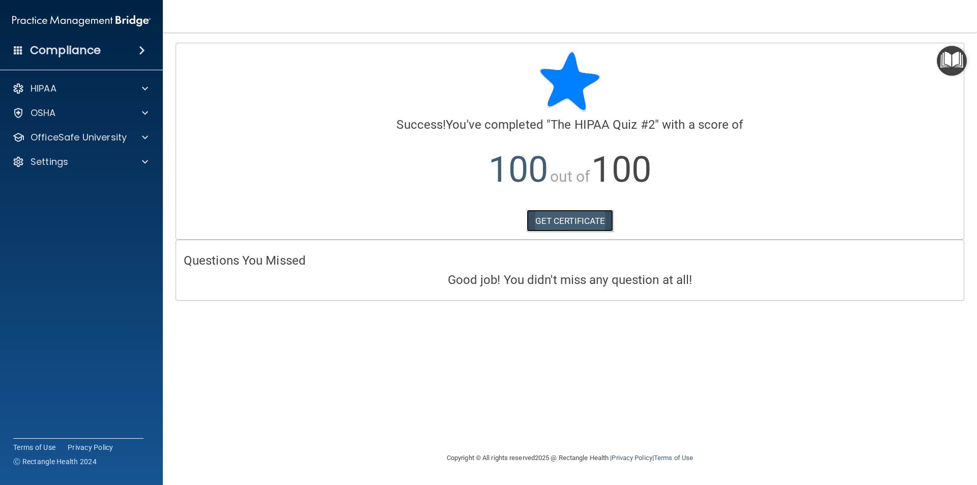
click at [592, 226] on link "GET CERTIFICATE" at bounding box center [569, 221] width 87 height 22
click at [86, 140] on p "OfficeSafe University" at bounding box center [79, 137] width 96 height 12
click at [66, 162] on p "HIPAA Training" at bounding box center [49, 162] width 84 height 10
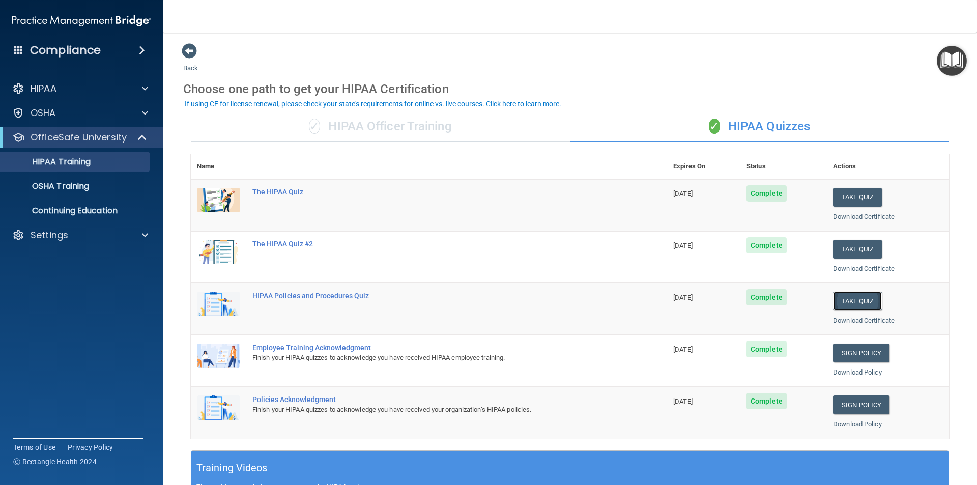
click at [851, 299] on button "Take Quiz" at bounding box center [857, 300] width 49 height 19
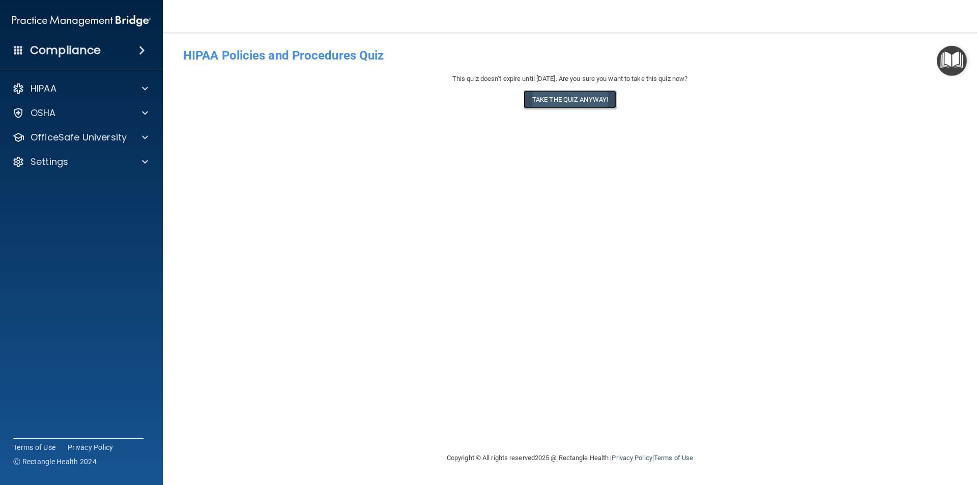
click at [592, 96] on button "Take the quiz anyway!" at bounding box center [569, 99] width 93 height 19
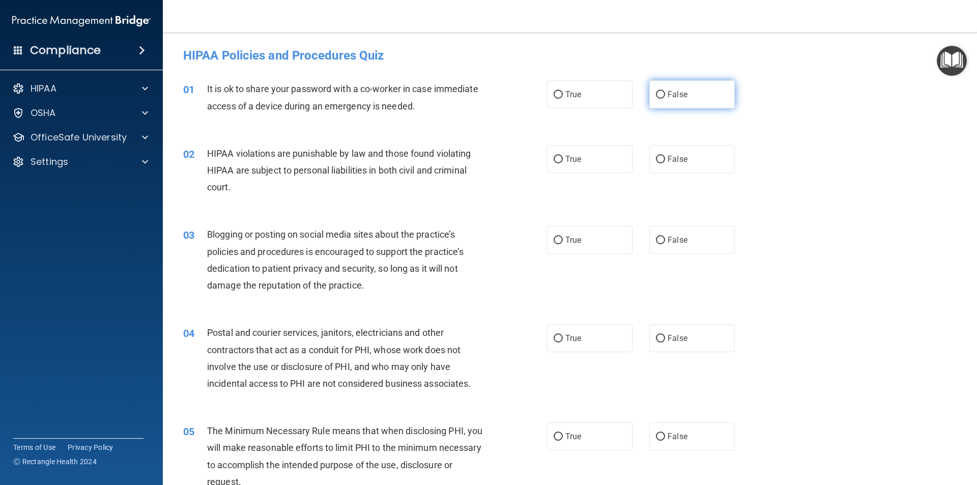
click at [656, 94] on input "False" at bounding box center [660, 95] width 9 height 8
radio input "true"
click at [553, 160] on input "True" at bounding box center [557, 160] width 9 height 8
radio input "true"
click at [656, 243] on input "False" at bounding box center [660, 241] width 9 height 8
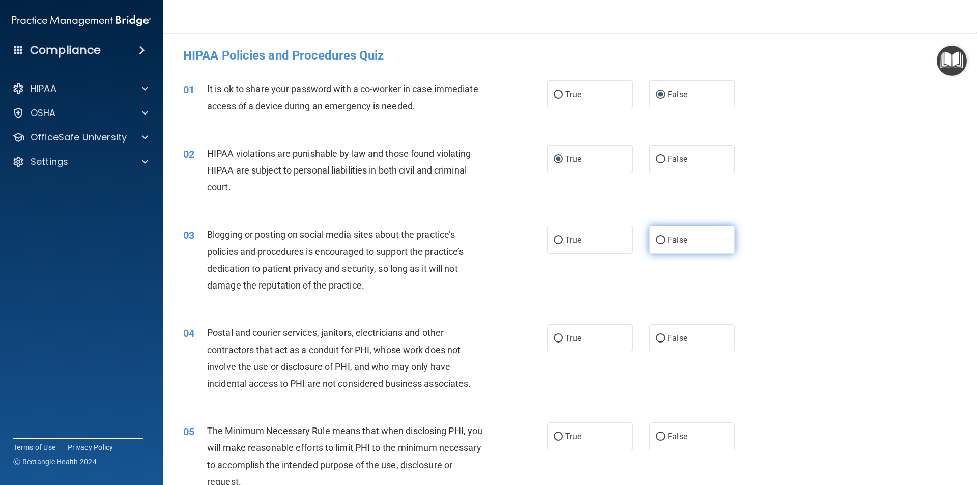
radio input "true"
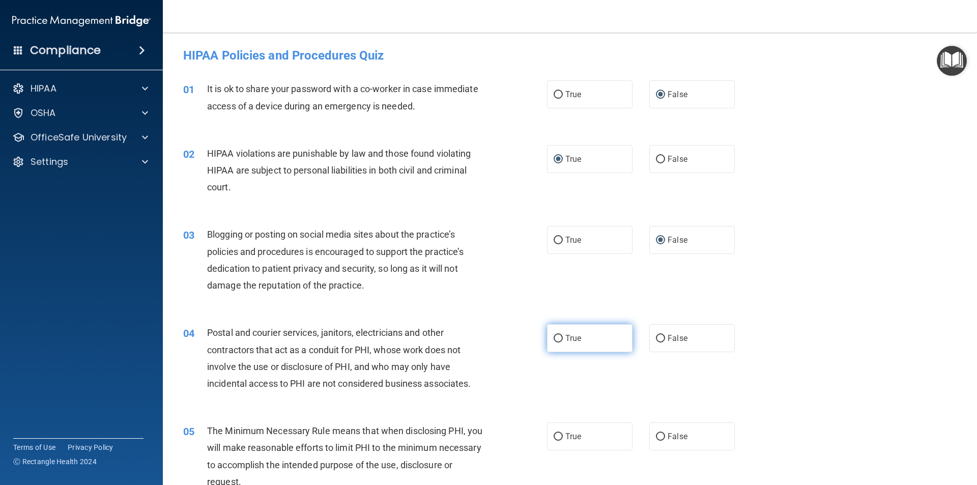
drag, startPoint x: 556, startPoint y: 336, endPoint x: 554, endPoint y: 348, distance: 11.8
click at [556, 337] on input "True" at bounding box center [557, 339] width 9 height 8
radio input "true"
click at [554, 436] on input "True" at bounding box center [557, 437] width 9 height 8
radio input "true"
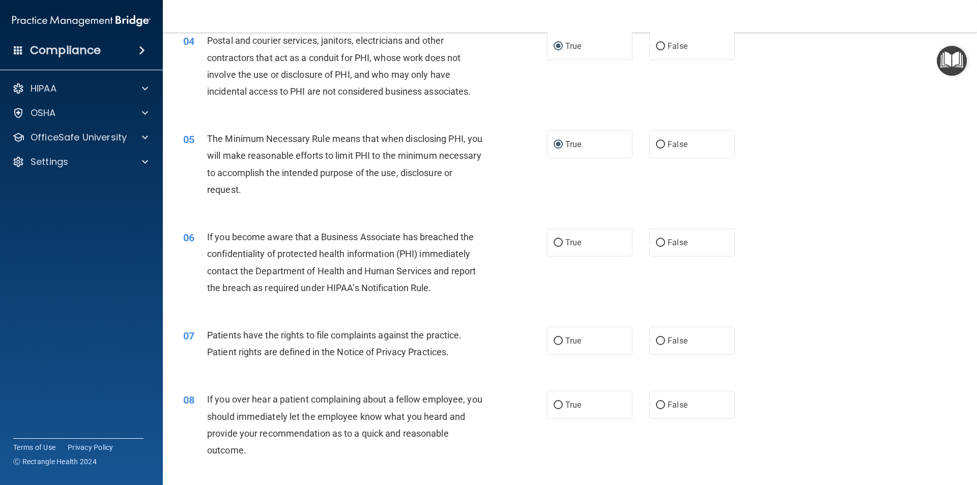
scroll to position [367, 0]
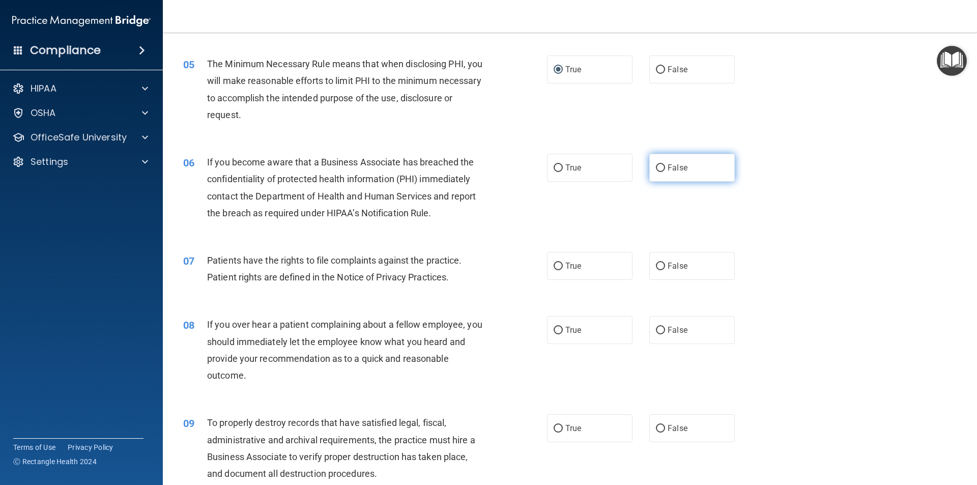
click at [656, 168] on input "False" at bounding box center [660, 168] width 9 height 8
radio input "true"
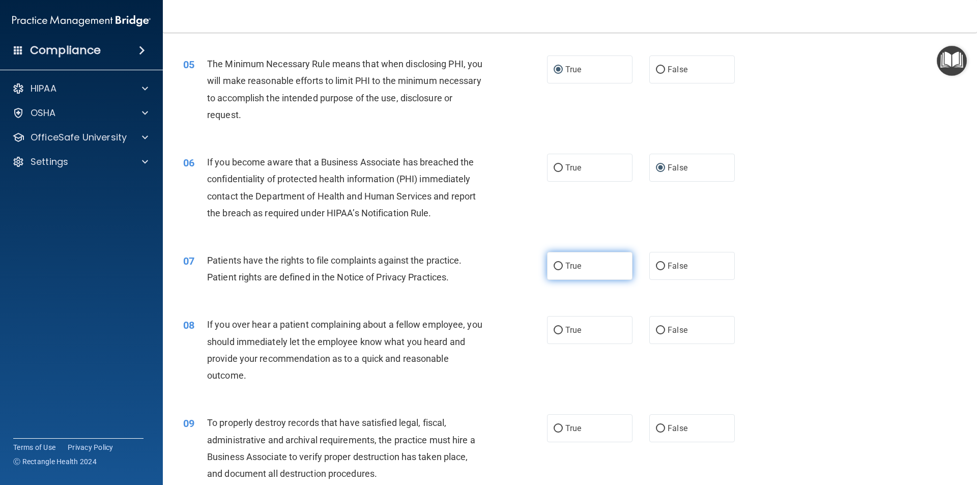
click at [554, 268] on input "True" at bounding box center [557, 266] width 9 height 8
radio input "true"
click at [650, 329] on label "False" at bounding box center [691, 330] width 85 height 28
click at [656, 329] on input "False" at bounding box center [660, 331] width 9 height 8
radio input "true"
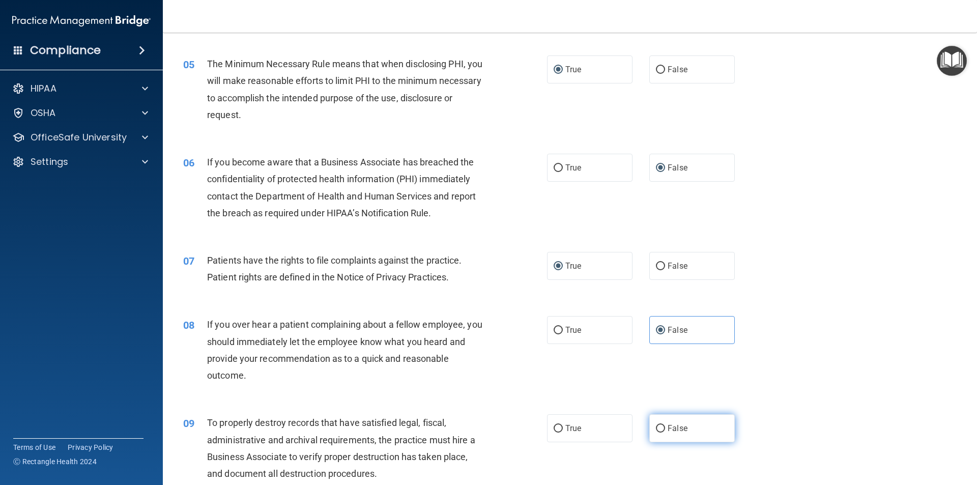
click at [656, 428] on input "False" at bounding box center [660, 429] width 9 height 8
radio input "true"
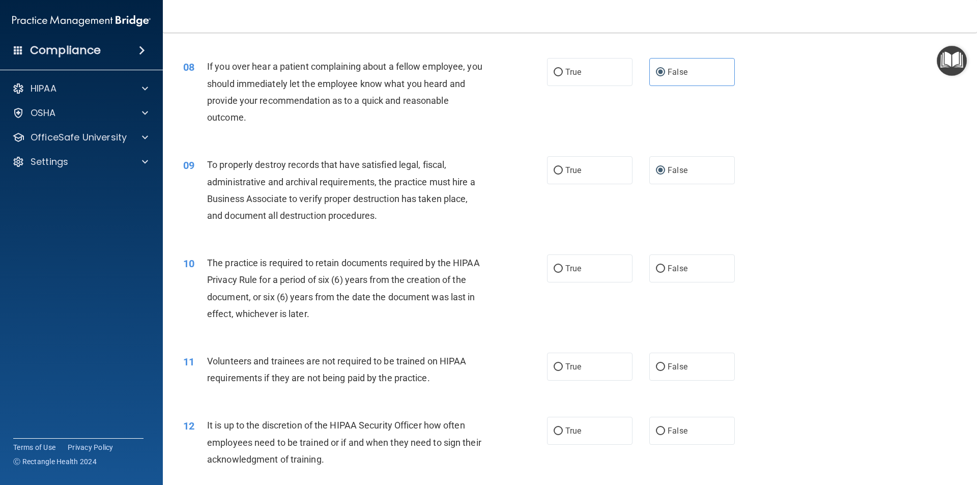
scroll to position [631, 0]
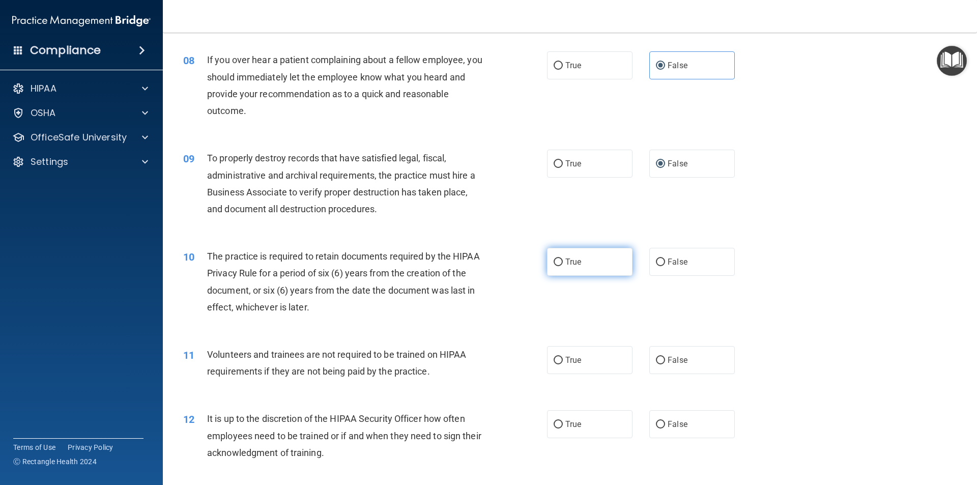
drag, startPoint x: 554, startPoint y: 260, endPoint x: 554, endPoint y: 272, distance: 11.2
click at [554, 260] on input "True" at bounding box center [557, 262] width 9 height 8
radio input "true"
click at [658, 360] on input "False" at bounding box center [660, 361] width 9 height 8
radio input "true"
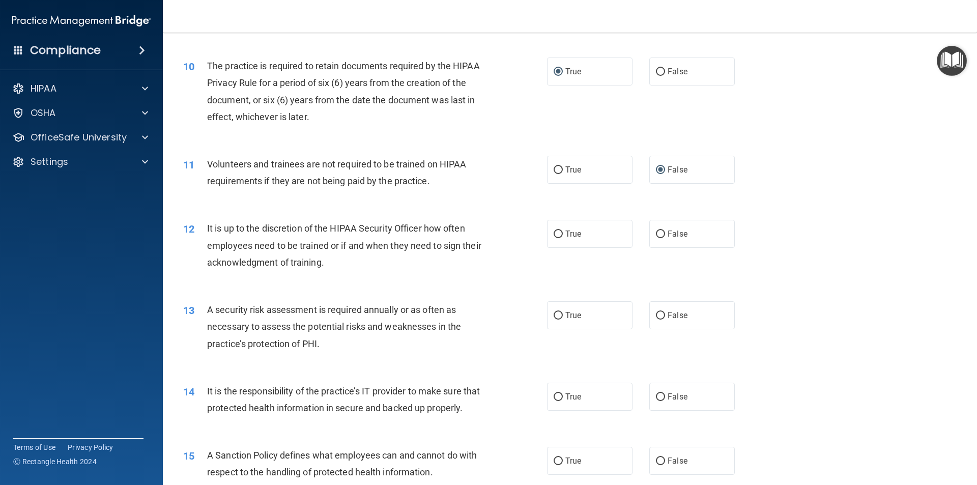
scroll to position [876, 0]
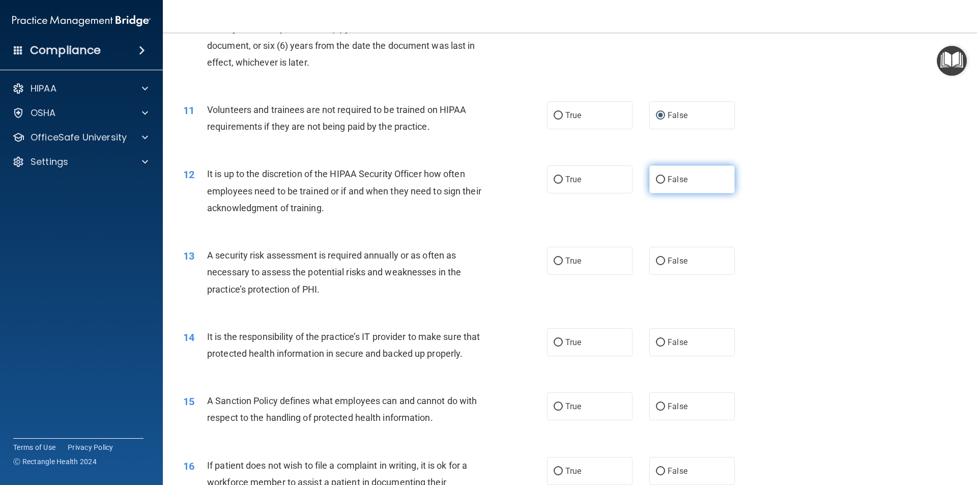
click at [656, 178] on input "False" at bounding box center [660, 180] width 9 height 8
radio input "true"
click at [553, 262] on input "True" at bounding box center [557, 261] width 9 height 8
radio input "true"
click at [657, 339] on input "False" at bounding box center [660, 343] width 9 height 8
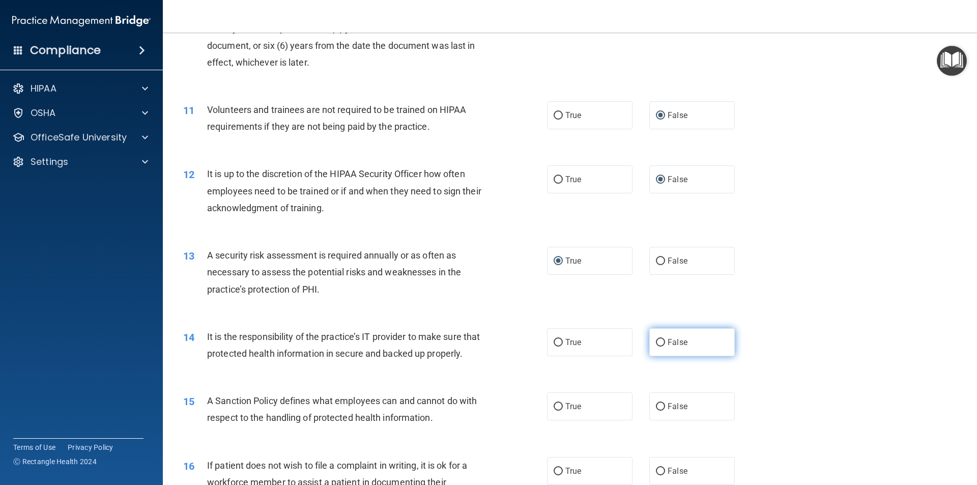
radio input "true"
click at [658, 410] on input "False" at bounding box center [660, 407] width 9 height 8
radio input "true"
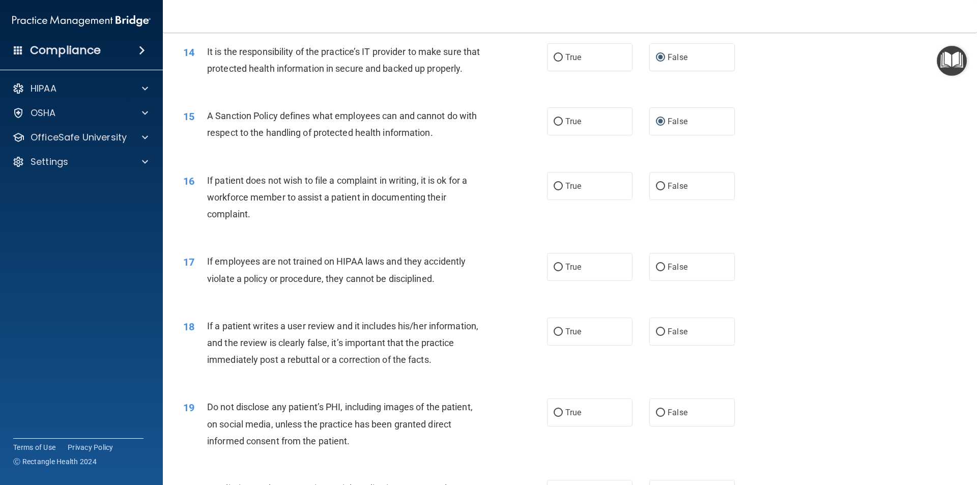
scroll to position [1208, 0]
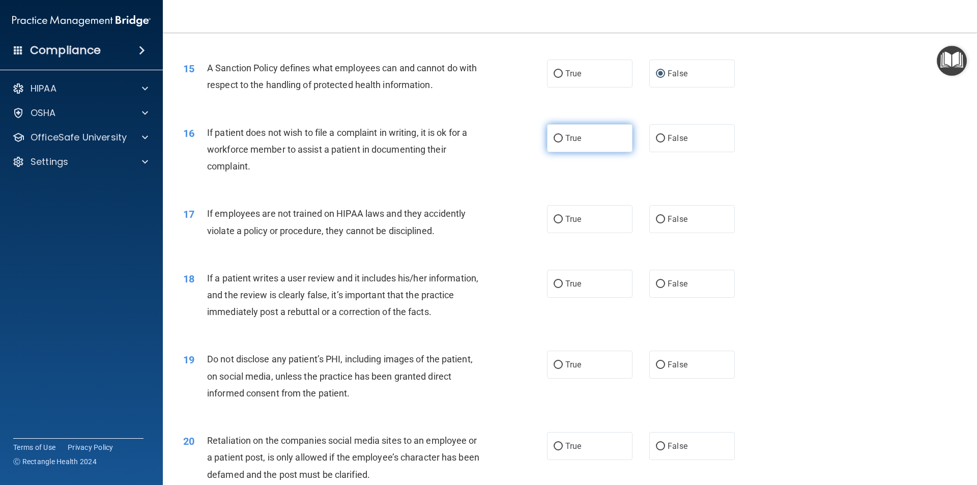
click at [553, 142] on input "True" at bounding box center [557, 139] width 9 height 8
radio input "true"
click at [656, 223] on input "False" at bounding box center [660, 220] width 9 height 8
radio input "true"
click at [656, 288] on input "False" at bounding box center [660, 284] width 9 height 8
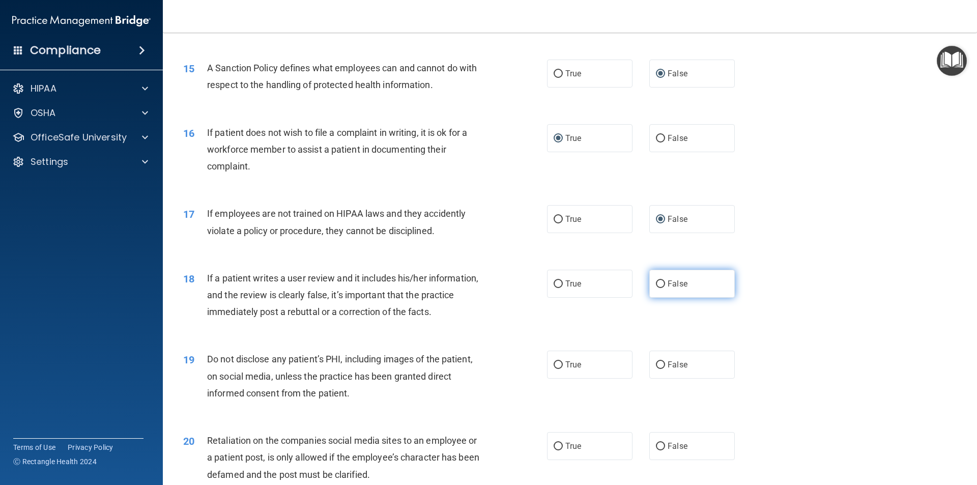
radio input "true"
click at [554, 369] on input "True" at bounding box center [557, 365] width 9 height 8
radio input "true"
click at [657, 450] on input "False" at bounding box center [660, 446] width 9 height 8
radio input "true"
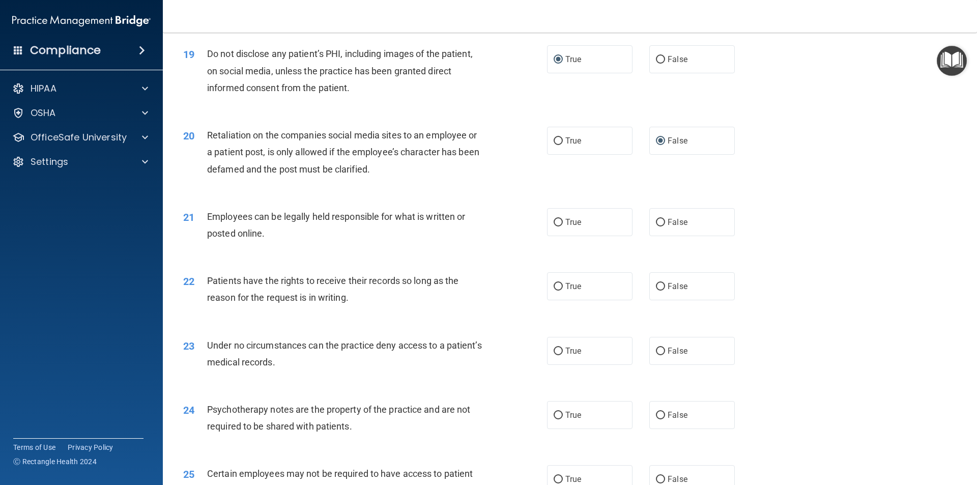
scroll to position [1568, 0]
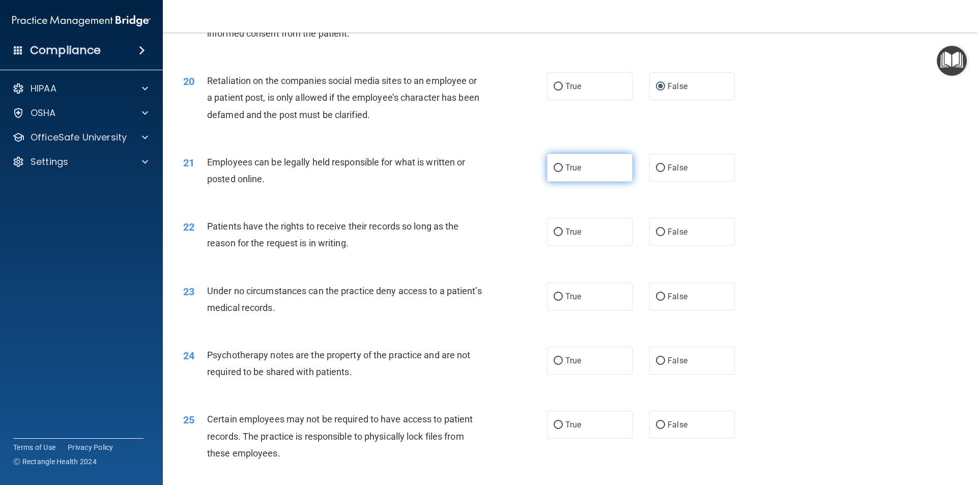
click at [554, 172] on input "True" at bounding box center [557, 168] width 9 height 8
radio input "true"
click at [656, 236] on input "False" at bounding box center [660, 232] width 9 height 8
radio input "true"
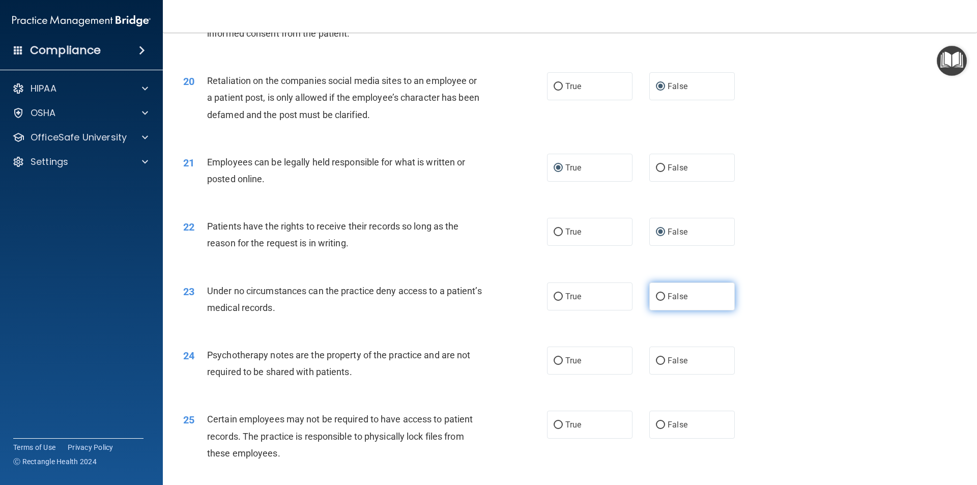
click at [656, 301] on input "False" at bounding box center [660, 297] width 9 height 8
radio input "true"
click at [554, 365] on input "True" at bounding box center [557, 361] width 9 height 8
radio input "true"
click at [553, 429] on input "True" at bounding box center [557, 425] width 9 height 8
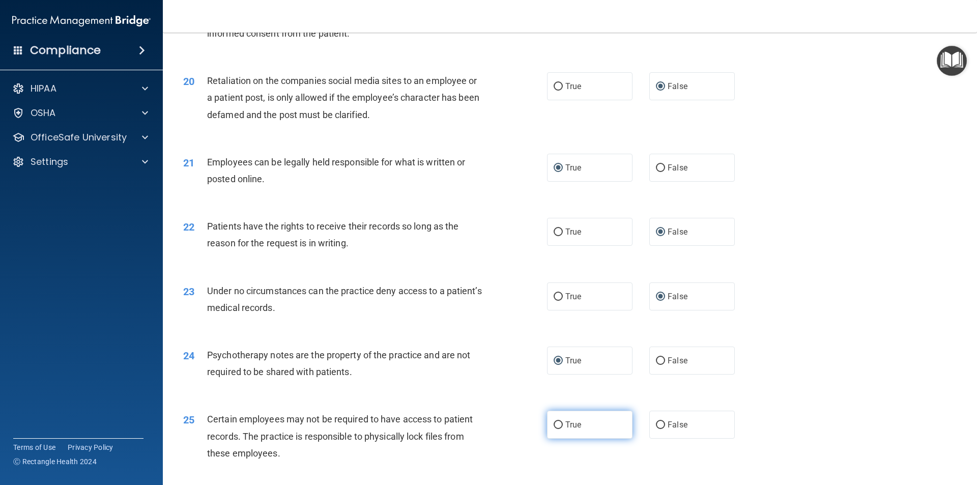
radio input "true"
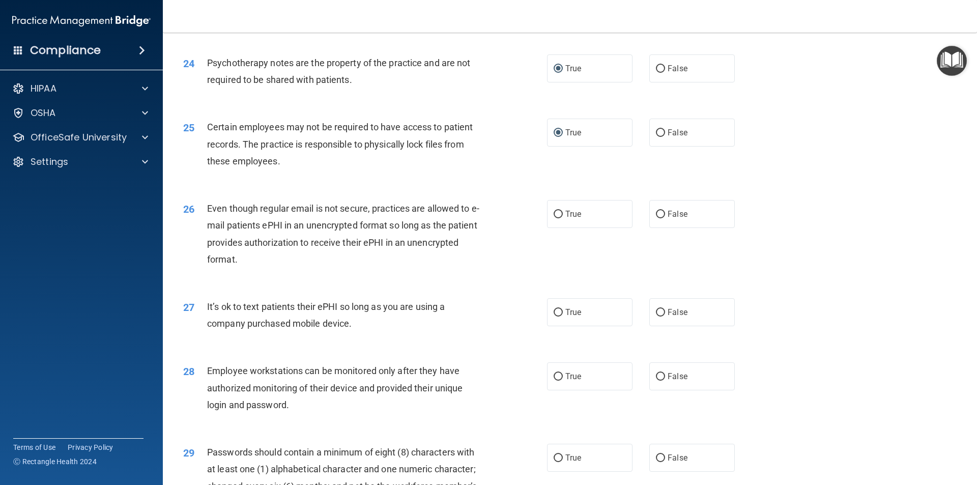
scroll to position [1948, 0]
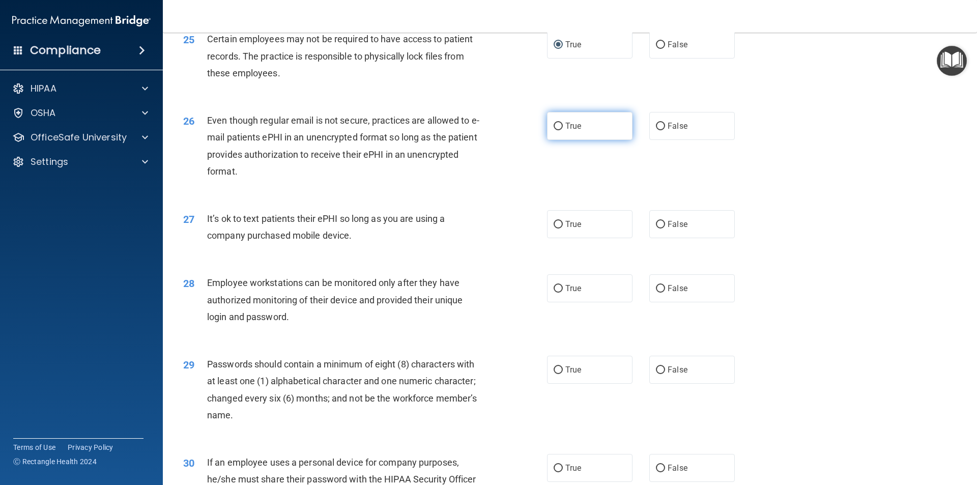
click at [553, 130] on input "True" at bounding box center [557, 127] width 9 height 8
radio input "true"
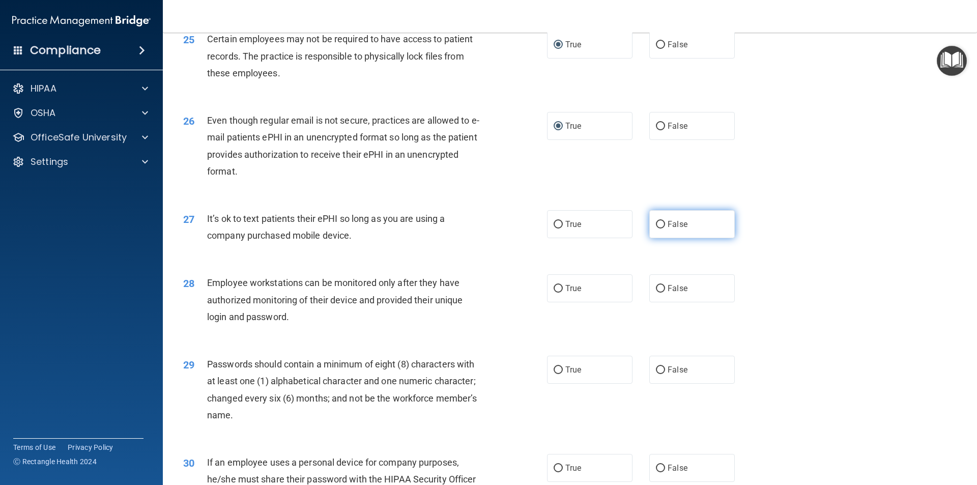
click at [656, 228] on input "False" at bounding box center [660, 225] width 9 height 8
radio input "true"
click at [656, 292] on input "False" at bounding box center [660, 289] width 9 height 8
radio input "true"
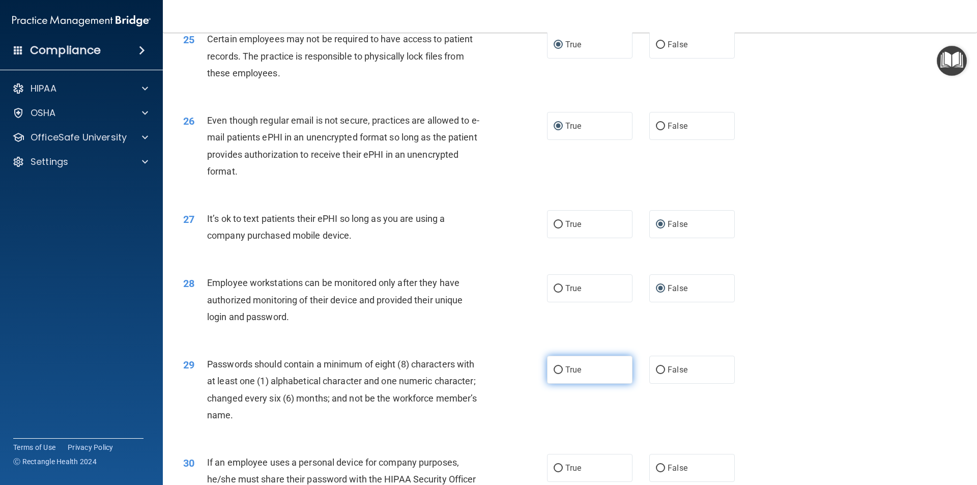
click at [555, 374] on input "True" at bounding box center [557, 370] width 9 height 8
radio input "true"
click at [656, 472] on input "False" at bounding box center [660, 468] width 9 height 8
radio input "true"
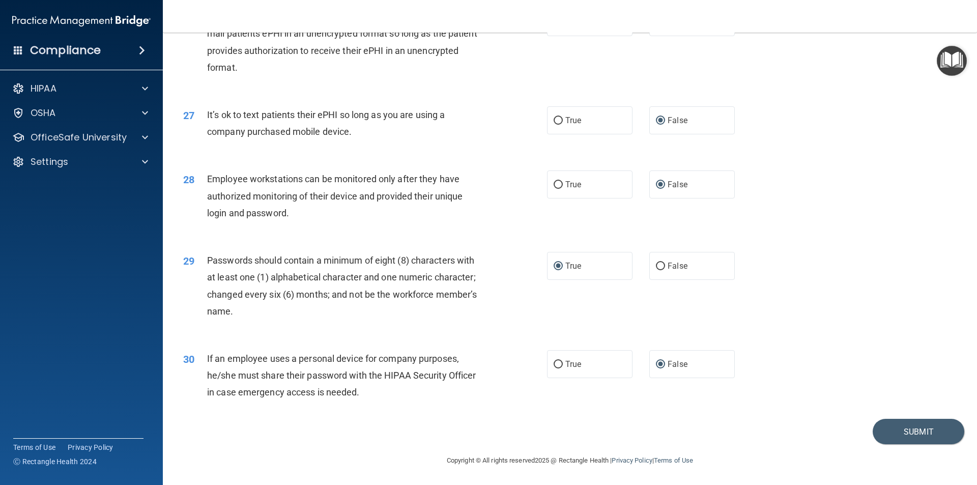
scroll to position [2069, 0]
click at [912, 431] on button "Submit" at bounding box center [918, 432] width 92 height 26
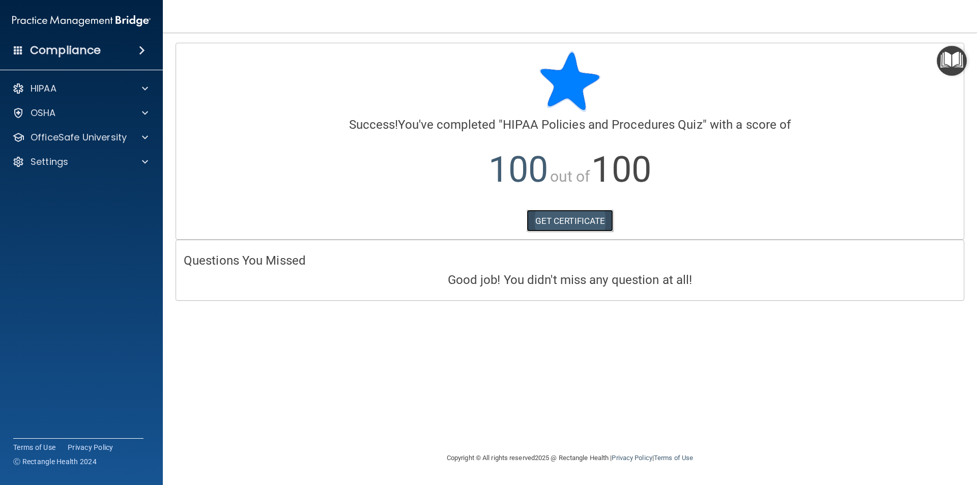
click at [574, 219] on link "GET CERTIFICATE" at bounding box center [569, 221] width 87 height 22
click at [56, 85] on p "HIPAA" at bounding box center [44, 88] width 26 height 12
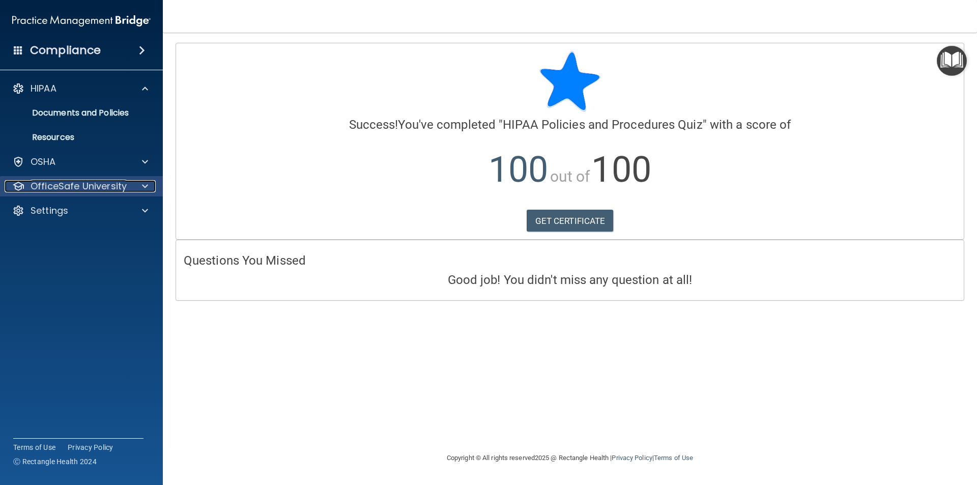
click at [120, 187] on p "OfficeSafe University" at bounding box center [79, 186] width 96 height 12
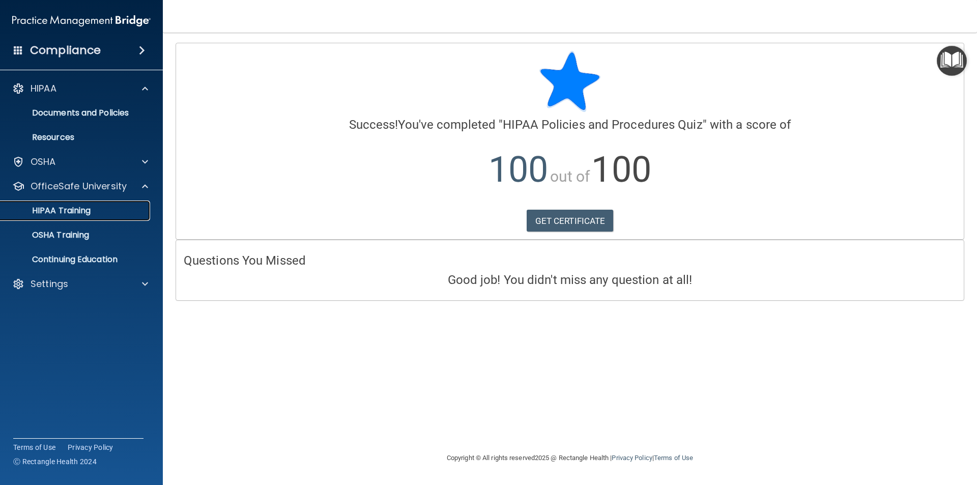
click at [84, 208] on p "HIPAA Training" at bounding box center [49, 210] width 84 height 10
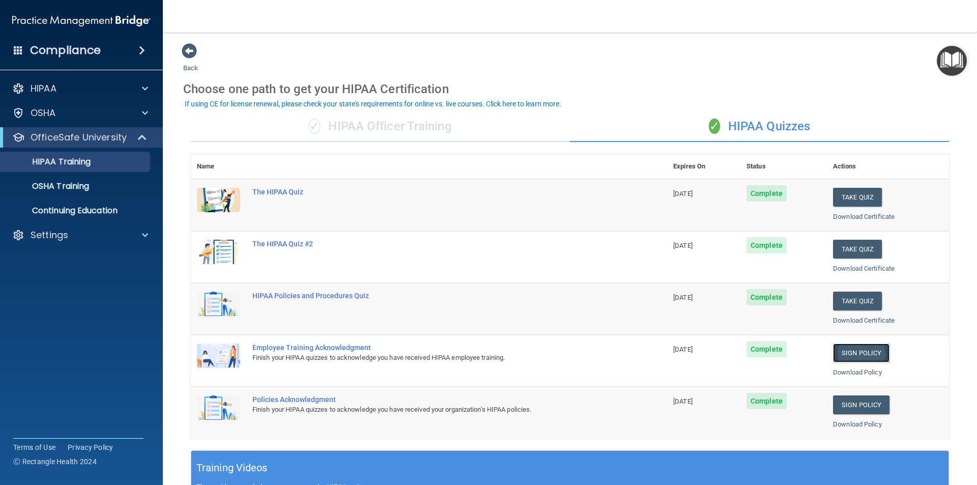
click at [857, 355] on link "Sign Policy" at bounding box center [861, 352] width 56 height 19
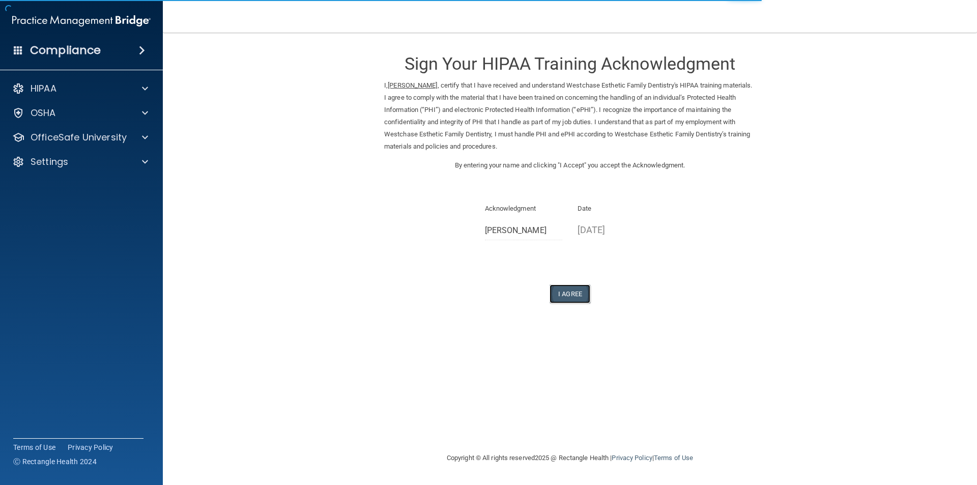
click at [579, 292] on button "I Agree" at bounding box center [569, 293] width 41 height 19
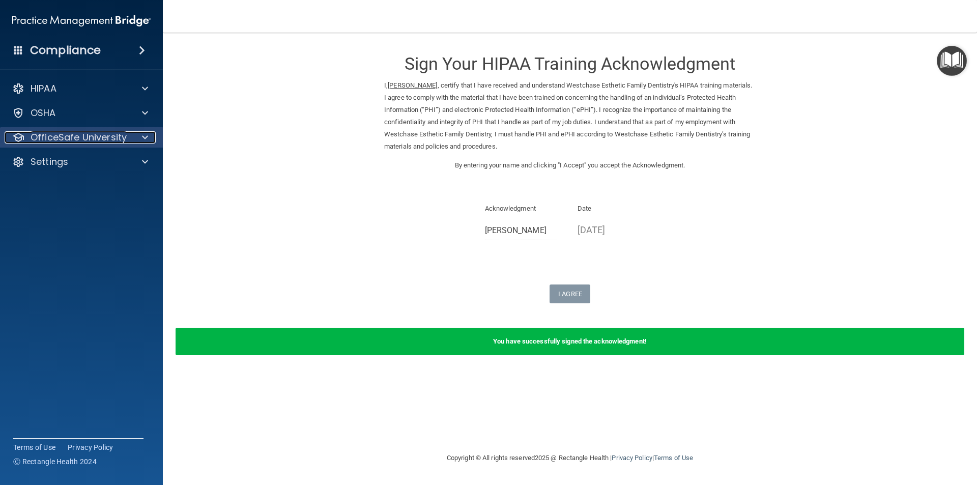
click at [122, 141] on p "OfficeSafe University" at bounding box center [79, 137] width 96 height 12
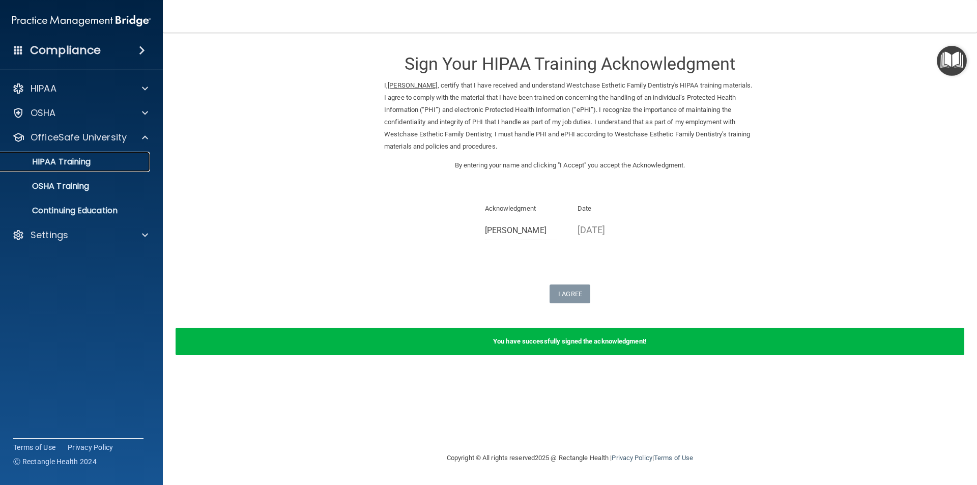
click at [94, 159] on div "HIPAA Training" at bounding box center [76, 162] width 139 height 10
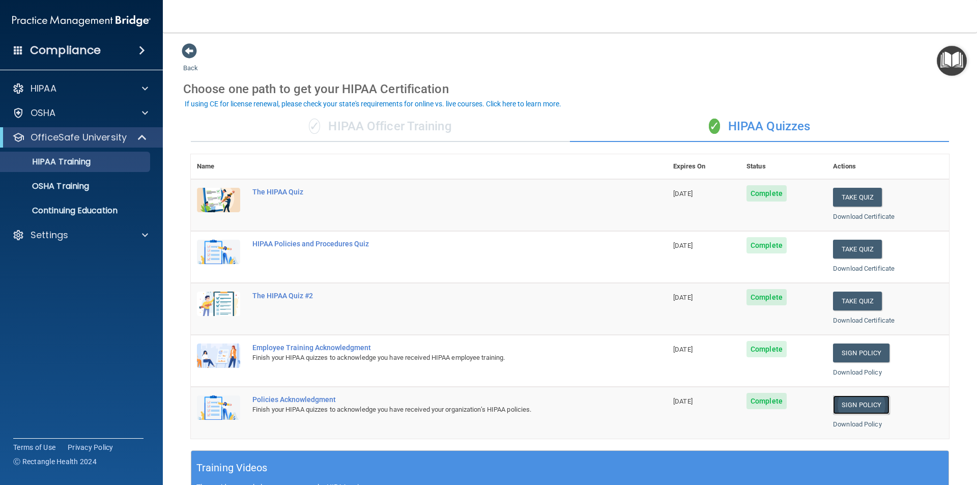
click at [854, 406] on link "Sign Policy" at bounding box center [861, 404] width 56 height 19
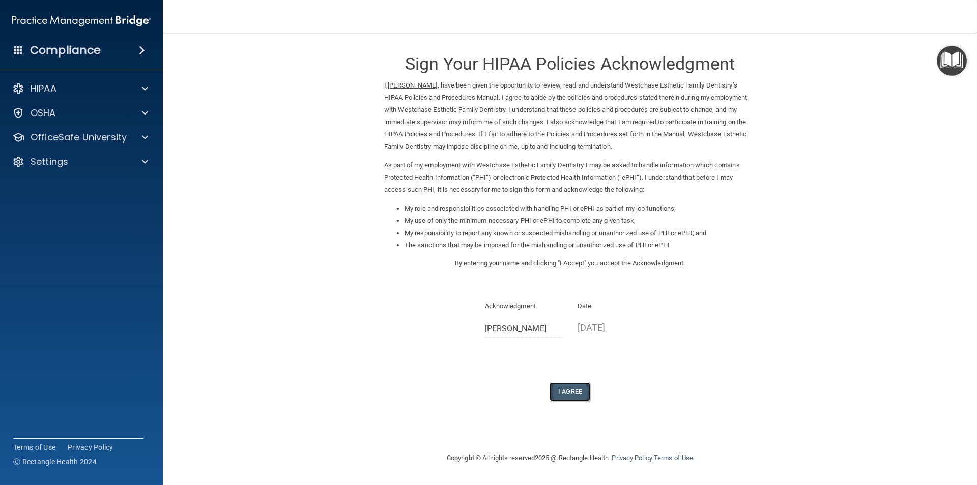
click at [568, 392] on button "I Agree" at bounding box center [569, 391] width 41 height 19
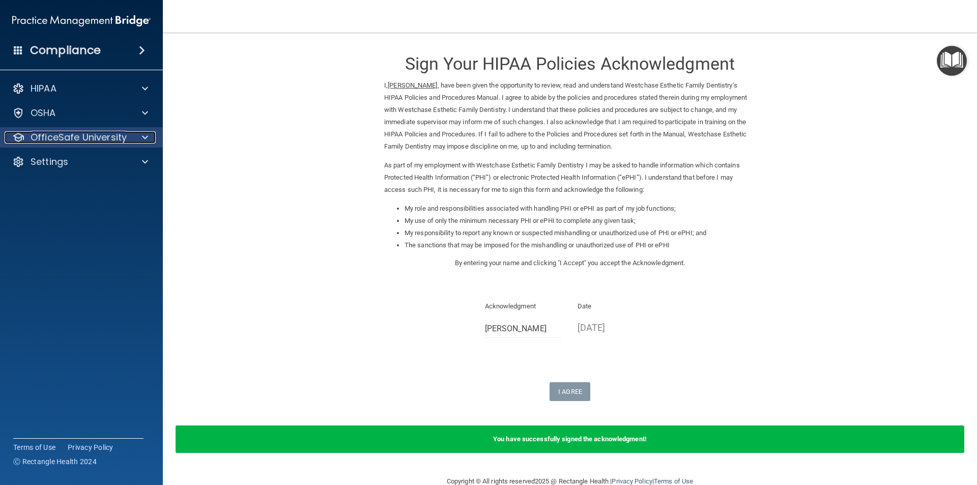
click at [84, 135] on p "OfficeSafe University" at bounding box center [79, 137] width 96 height 12
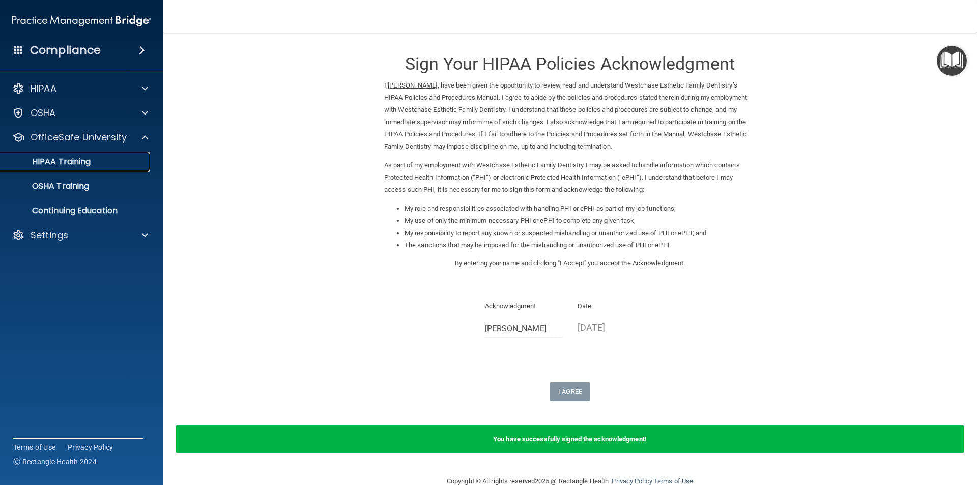
click at [67, 169] on link "HIPAA Training" at bounding box center [70, 162] width 160 height 20
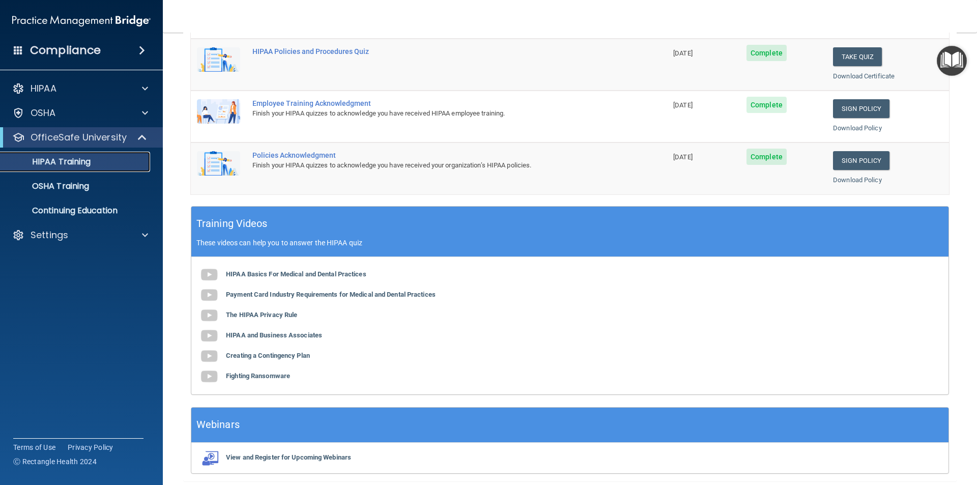
scroll to position [281, 0]
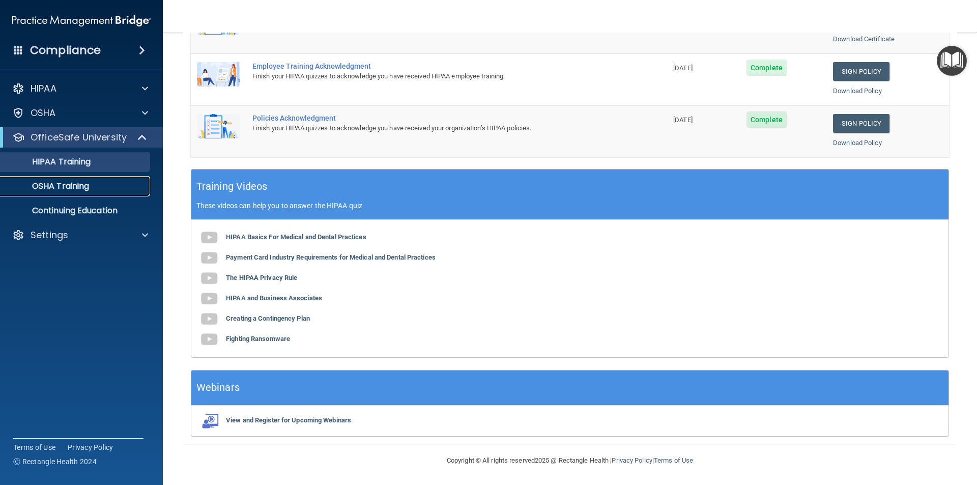
click at [79, 187] on p "OSHA Training" at bounding box center [48, 186] width 82 height 10
